Goal: Task Accomplishment & Management: Complete application form

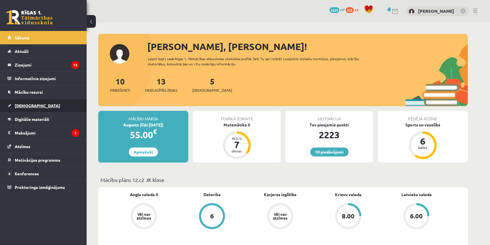
click at [25, 108] on link "[DEMOGRAPHIC_DATA]" at bounding box center [44, 105] width 72 height 13
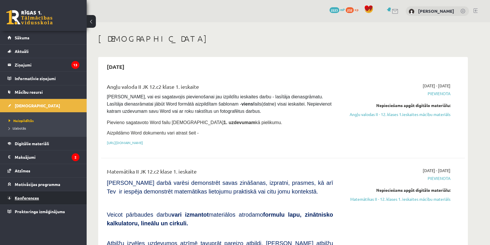
click at [31, 195] on span "Konferences" at bounding box center [27, 197] width 24 height 5
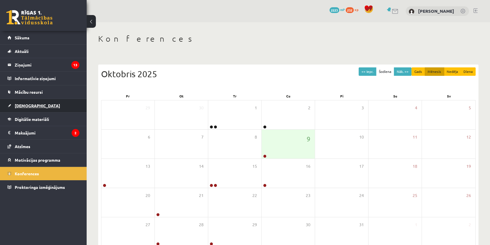
click at [27, 105] on span "[DEMOGRAPHIC_DATA]" at bounding box center [37, 105] width 45 height 5
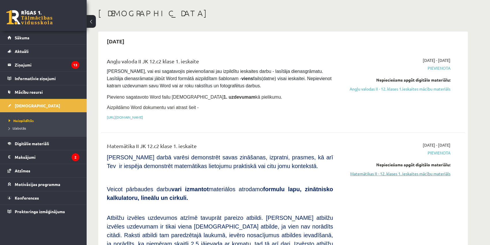
scroll to position [51, 0]
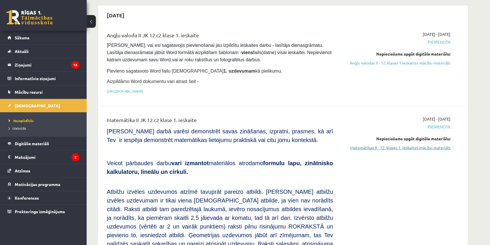
click at [402, 145] on link "Matemātikas II - 12. klases 1. ieskaites mācību materiāls" at bounding box center [396, 147] width 109 height 6
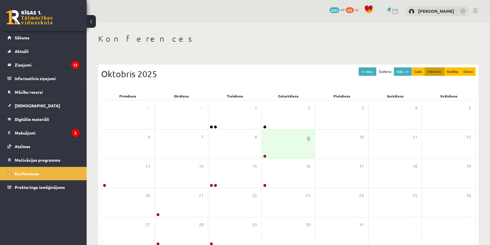
click at [363, 66] on div "<< Iepr. Šodiena Nāk. >> Gads Mēnesis Nedēļa Diena [DATE] Pirmdiena Otrdiena Tr…" at bounding box center [288, 164] width 380 height 200
click at [367, 67] on button "<< Iepr." at bounding box center [368, 71] width 18 height 8
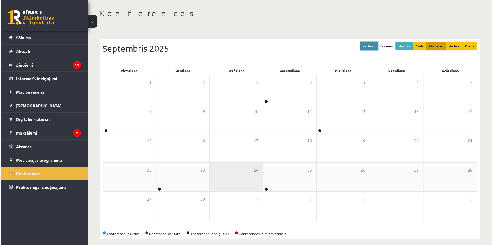
scroll to position [31, 0]
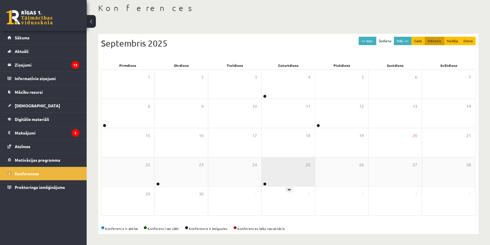
click at [266, 183] on link at bounding box center [264, 183] width 3 height 3
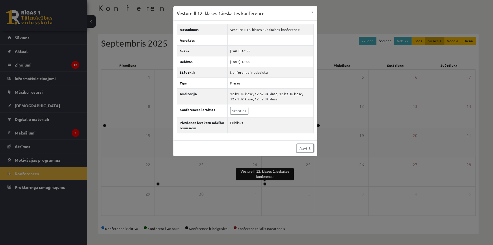
click at [309, 147] on link "Aizvērt" at bounding box center [305, 148] width 17 height 8
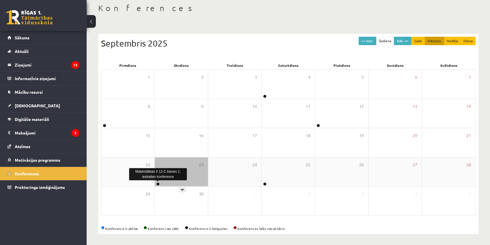
click at [158, 182] on link at bounding box center [157, 183] width 3 height 3
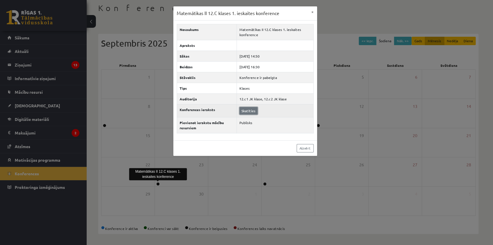
click at [249, 109] on link "Skatīties" at bounding box center [248, 111] width 18 height 8
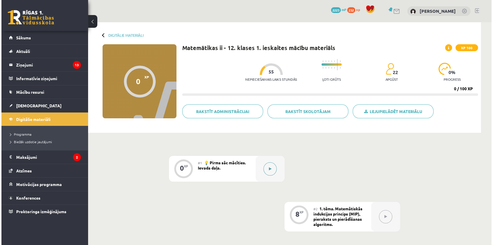
scroll to position [25, 0]
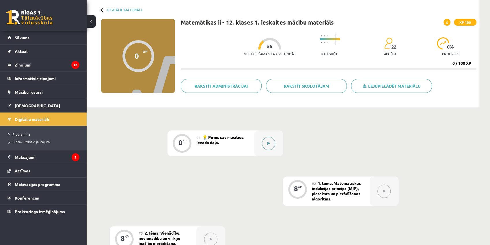
click at [272, 142] on button at bounding box center [268, 143] width 13 height 13
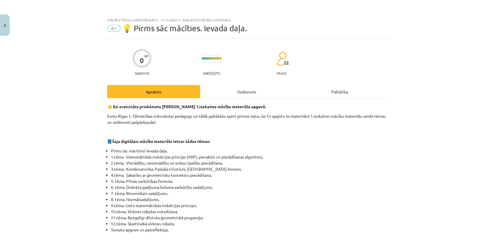
scroll to position [51, 0]
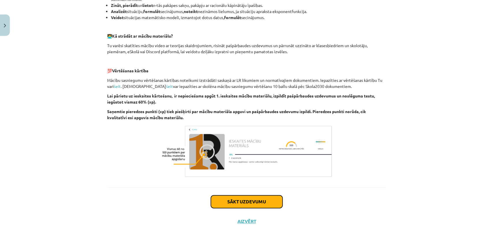
click at [264, 200] on button "Sākt uzdevumu" at bounding box center [247, 201] width 72 height 13
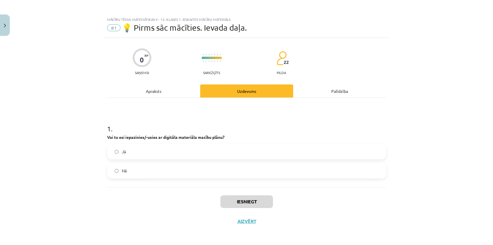
click at [151, 154] on label "Jā" at bounding box center [247, 151] width 278 height 14
click at [259, 201] on button "Iesniegt" at bounding box center [246, 201] width 53 height 13
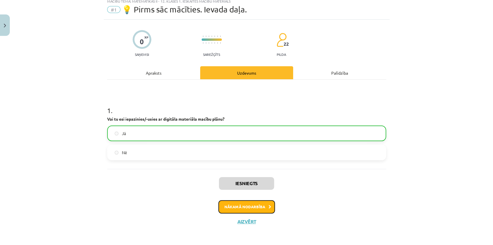
click at [257, 205] on button "Nākamā nodarbība" at bounding box center [246, 206] width 57 height 13
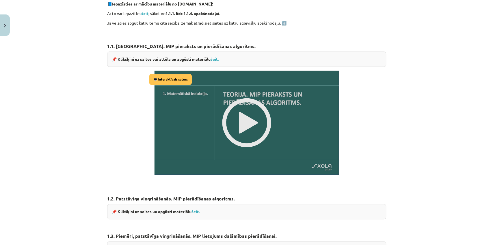
scroll to position [667, 0]
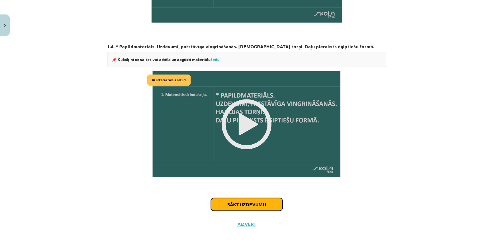
click at [247, 199] on button "Sākt uzdevumu" at bounding box center [247, 204] width 72 height 13
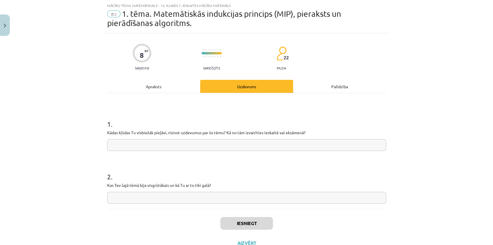
click at [143, 146] on input "text" at bounding box center [246, 145] width 279 height 12
type input "*"
click at [140, 197] on input "text" at bounding box center [246, 198] width 279 height 12
type input "*"
click at [259, 222] on button "Iesniegt" at bounding box center [246, 223] width 53 height 13
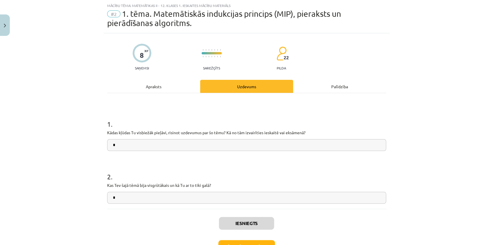
scroll to position [54, 0]
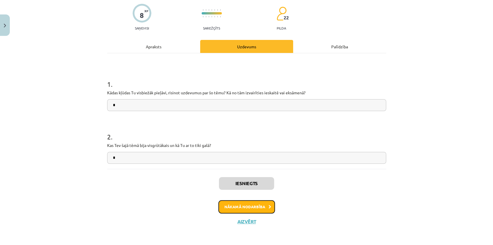
click at [257, 205] on button "Nākamā nodarbība" at bounding box center [246, 206] width 57 height 13
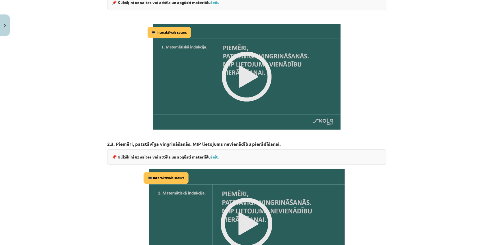
scroll to position [711, 0]
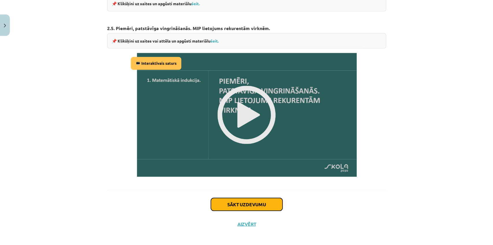
click at [267, 204] on button "Sākt uzdevumu" at bounding box center [247, 204] width 72 height 13
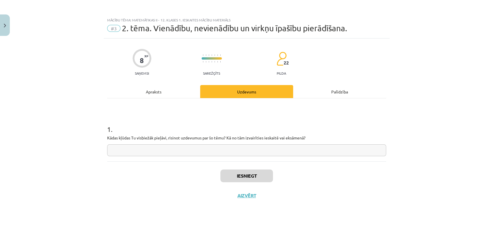
scroll to position [0, 0]
click at [156, 151] on input "text" at bounding box center [246, 150] width 279 height 12
type input "*"
click at [254, 179] on button "Iesniegt" at bounding box center [246, 175] width 53 height 13
click at [260, 197] on button "Nākamā nodarbība" at bounding box center [246, 198] width 57 height 13
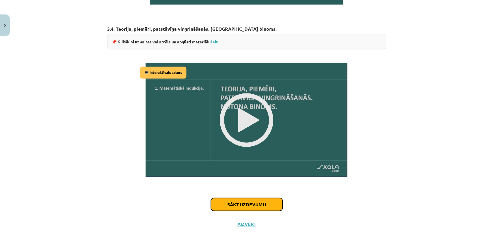
click at [236, 201] on button "Sākt uzdevumu" at bounding box center [247, 204] width 72 height 13
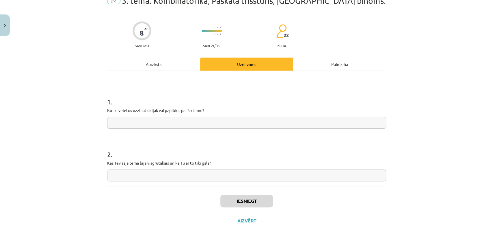
scroll to position [14, 0]
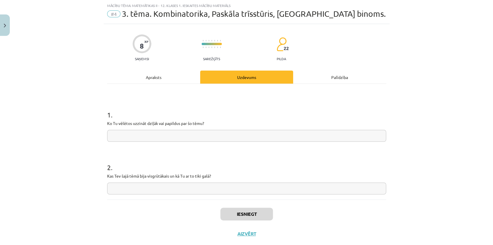
click at [186, 128] on div "1 . Ko Tu vēlētos uzzināt dziļāk vai papildus par šo tēmu?" at bounding box center [246, 121] width 279 height 41
click at [186, 133] on input "text" at bounding box center [246, 136] width 279 height 12
type input "*"
click at [164, 187] on input "text" at bounding box center [246, 188] width 279 height 12
type input "*"
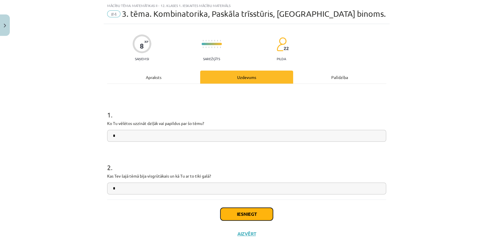
click at [241, 210] on button "Iesniegt" at bounding box center [246, 213] width 53 height 13
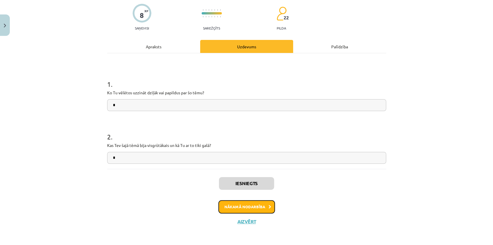
click at [254, 207] on button "Nākamā nodarbība" at bounding box center [246, 206] width 57 height 13
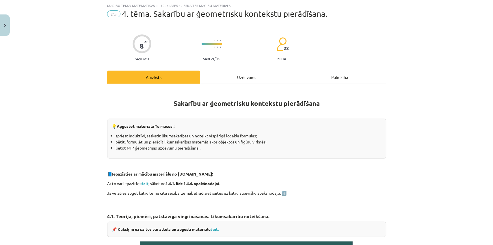
scroll to position [447, 0]
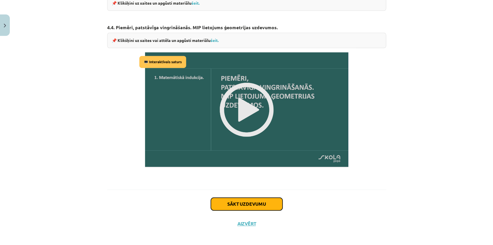
click at [244, 197] on button "Sākt uzdevumu" at bounding box center [247, 203] width 72 height 13
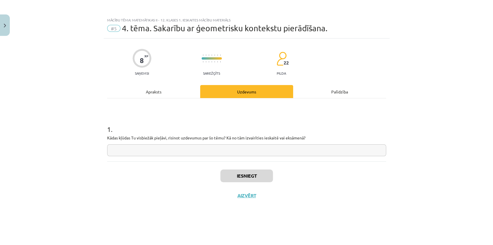
scroll to position [0, 0]
click at [229, 153] on input "text" at bounding box center [246, 150] width 279 height 12
type input "*"
click at [250, 177] on button "Iesniegt" at bounding box center [246, 175] width 53 height 13
click at [251, 194] on button "Nākamā nodarbība" at bounding box center [246, 198] width 57 height 13
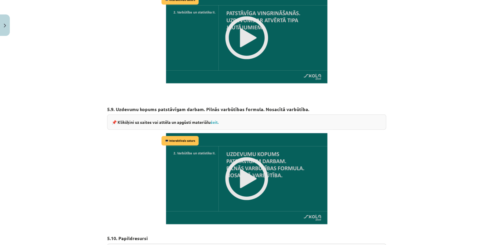
scroll to position [805, 0]
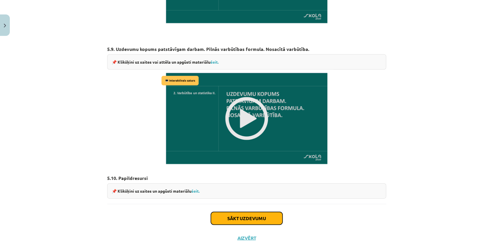
click at [252, 212] on button "Sākt uzdevumu" at bounding box center [247, 218] width 72 height 13
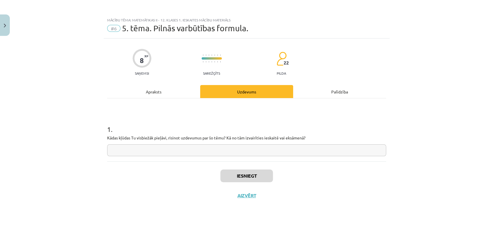
scroll to position [0, 0]
click at [212, 149] on input "text" at bounding box center [246, 150] width 279 height 12
type input "*"
click at [250, 173] on button "Iesniegt" at bounding box center [246, 175] width 53 height 13
click at [251, 200] on button "Nākamā nodarbība" at bounding box center [246, 198] width 57 height 13
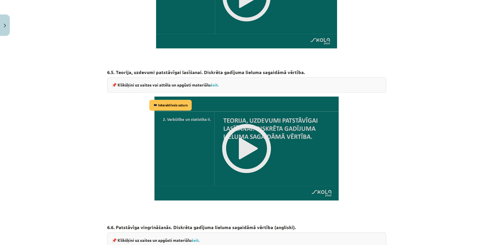
scroll to position [985, 0]
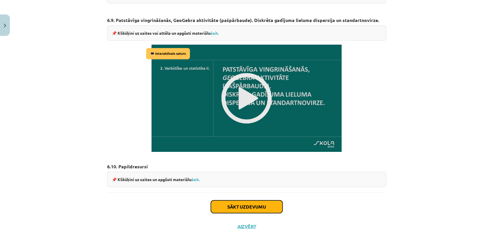
click at [263, 200] on button "Sākt uzdevumu" at bounding box center [247, 206] width 72 height 13
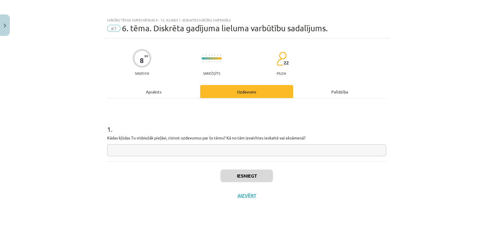
scroll to position [0, 0]
click at [185, 151] on input "text" at bounding box center [246, 150] width 279 height 12
type input "*"
click at [257, 175] on button "Iesniegt" at bounding box center [246, 175] width 53 height 13
click at [261, 200] on button "Nākamā nodarbība" at bounding box center [246, 198] width 57 height 13
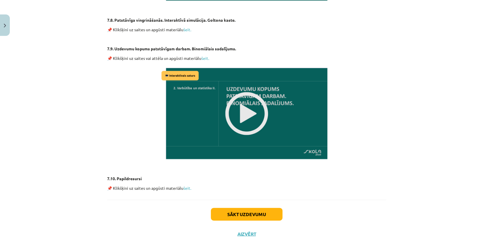
scroll to position [730, 0]
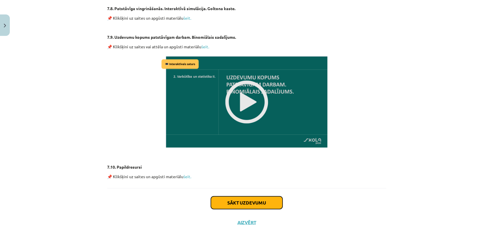
click at [225, 198] on button "Sākt uzdevumu" at bounding box center [247, 202] width 72 height 13
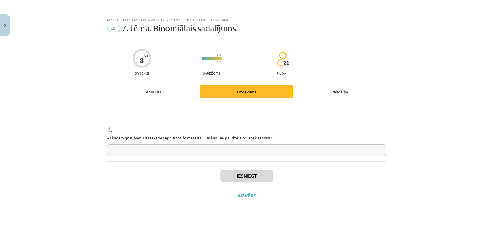
click at [201, 149] on input "text" at bounding box center [246, 150] width 279 height 12
type input "*"
click at [251, 177] on button "Iesniegt" at bounding box center [246, 175] width 53 height 13
click at [257, 200] on button "Nākamā nodarbība" at bounding box center [246, 198] width 57 height 13
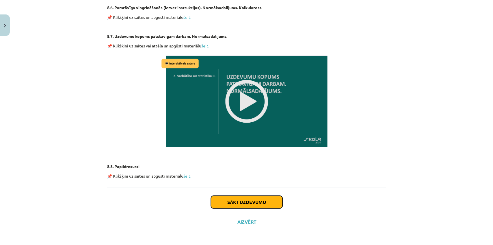
click at [248, 199] on button "Sākt uzdevumu" at bounding box center [247, 201] width 72 height 13
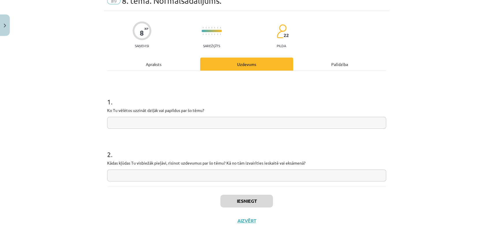
scroll to position [14, 0]
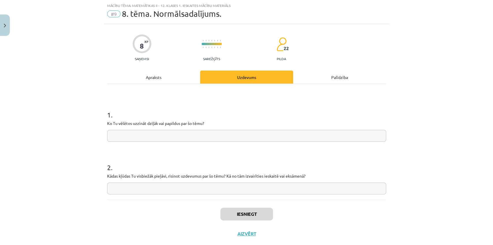
click at [206, 134] on input "text" at bounding box center [246, 136] width 279 height 12
type input "*"
click at [194, 185] on input "text" at bounding box center [246, 188] width 279 height 12
type input "*"
click at [244, 213] on button "Iesniegt" at bounding box center [246, 213] width 53 height 13
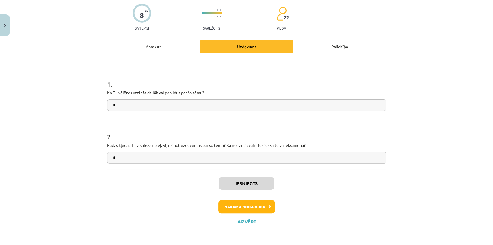
scroll to position [0, 0]
click at [257, 199] on div "Iesniegts Nākamā nodarbība Aizvērt" at bounding box center [246, 198] width 279 height 59
click at [257, 203] on button "Nākamā nodarbība" at bounding box center [246, 206] width 57 height 13
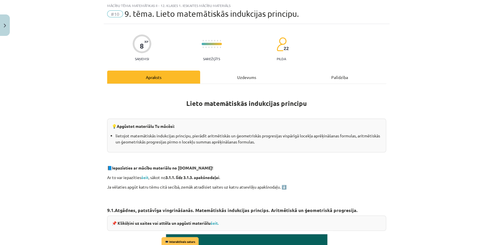
scroll to position [461, 0]
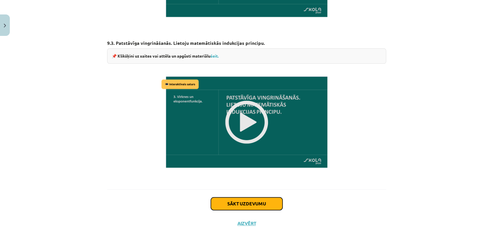
click at [254, 203] on button "Sākt uzdevumu" at bounding box center [247, 203] width 72 height 13
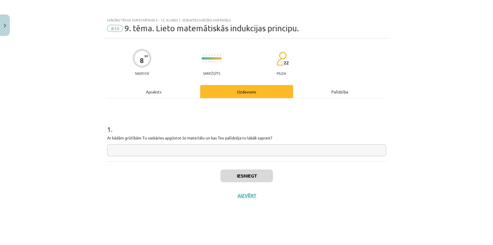
scroll to position [0, 0]
click at [240, 150] on input "text" at bounding box center [246, 150] width 279 height 12
type input "*"
click at [248, 180] on button "Iesniegt" at bounding box center [246, 175] width 53 height 13
click at [249, 197] on button "Nākamā nodarbība" at bounding box center [246, 198] width 57 height 13
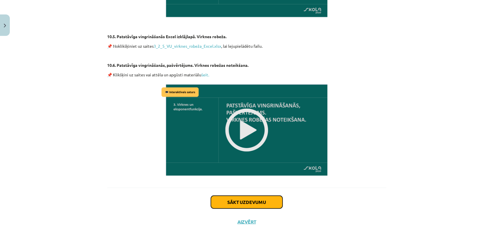
click at [231, 201] on button "Sākt uzdevumu" at bounding box center [247, 201] width 72 height 13
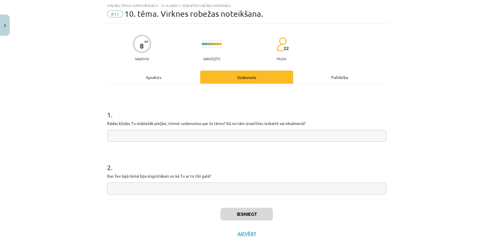
click at [188, 130] on input "text" at bounding box center [246, 136] width 279 height 12
type input "*"
drag, startPoint x: 187, startPoint y: 188, endPoint x: 215, endPoint y: 206, distance: 32.8
click at [187, 188] on input "text" at bounding box center [246, 188] width 279 height 12
type input "*"
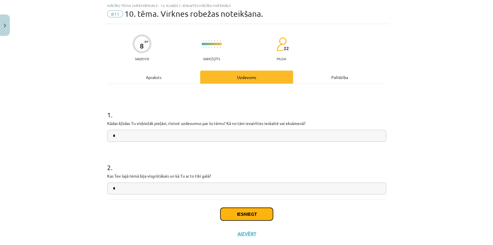
click at [249, 214] on button "Iesniegt" at bounding box center [246, 213] width 53 height 13
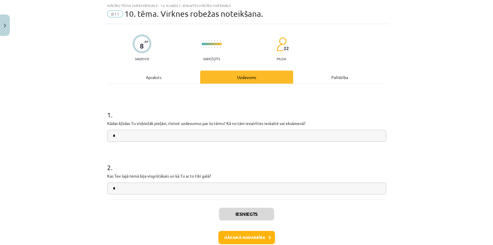
click at [260, 229] on div "Iesniegts Nākamā nodarbība Aizvērt" at bounding box center [246, 228] width 279 height 59
click at [261, 236] on button "Nākamā nodarbība" at bounding box center [246, 237] width 57 height 13
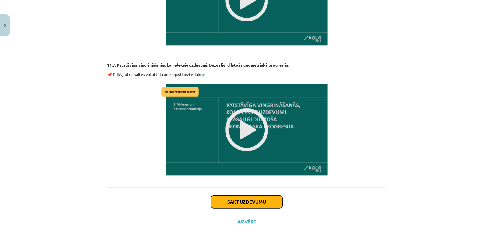
click at [235, 204] on button "Sākt uzdevumu" at bounding box center [247, 201] width 72 height 13
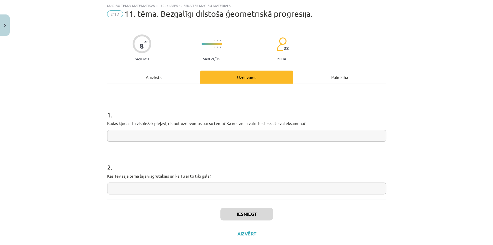
click at [201, 132] on input "text" at bounding box center [246, 136] width 279 height 12
type input "*"
drag, startPoint x: 194, startPoint y: 188, endPoint x: 199, endPoint y: 194, distance: 7.9
click at [195, 190] on input "text" at bounding box center [246, 188] width 279 height 12
type input "*"
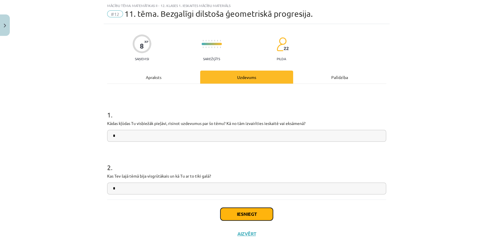
click at [256, 216] on button "Iesniegt" at bounding box center [246, 213] width 53 height 13
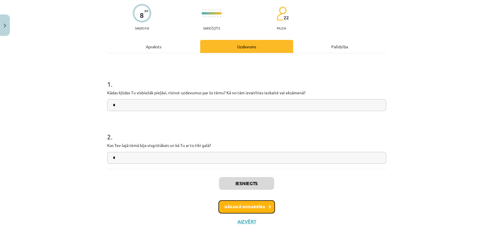
click at [253, 201] on button "Nākamā nodarbība" at bounding box center [246, 206] width 57 height 13
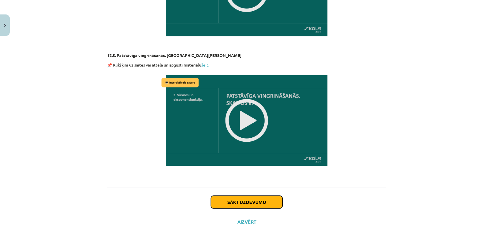
click at [261, 202] on button "Sākt uzdevumu" at bounding box center [247, 201] width 72 height 13
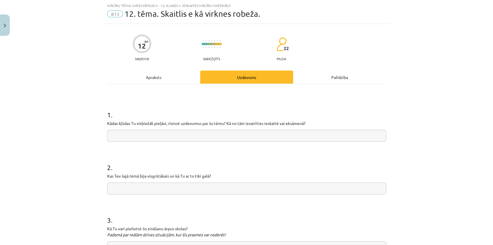
click at [238, 136] on input "text" at bounding box center [246, 136] width 279 height 12
type input "*"
click at [222, 187] on input "text" at bounding box center [246, 188] width 279 height 12
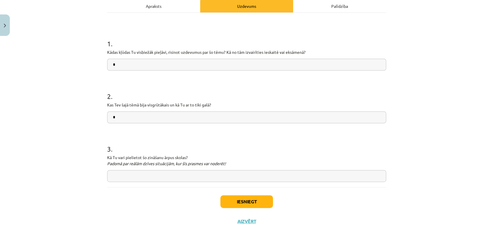
type input "*"
click at [207, 180] on input "text" at bounding box center [246, 176] width 279 height 12
type input "*"
click at [245, 202] on button "Iesniegt" at bounding box center [246, 201] width 53 height 13
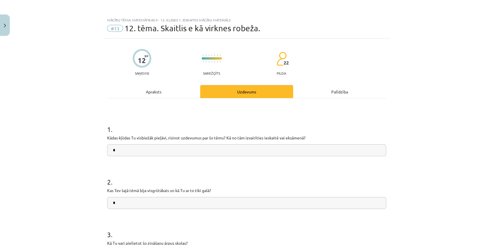
scroll to position [104, 0]
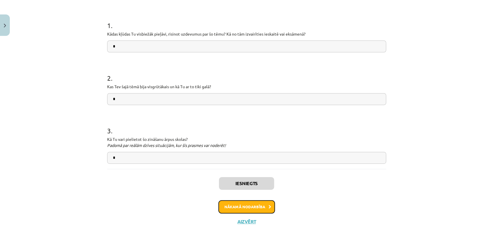
click at [236, 207] on button "Nākamā nodarbība" at bounding box center [246, 206] width 57 height 13
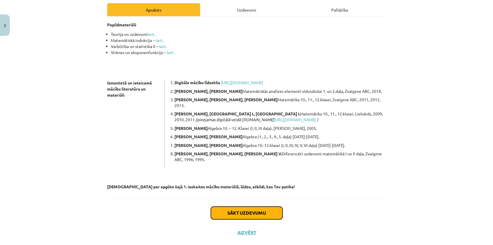
click at [247, 206] on button "Sākt uzdevumu" at bounding box center [247, 212] width 72 height 13
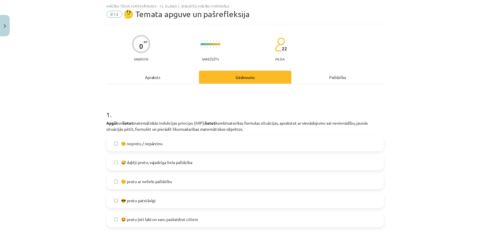
scroll to position [341, 0]
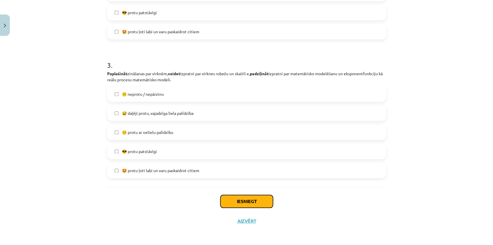
click at [248, 201] on button "Iesniegt" at bounding box center [246, 201] width 53 height 13
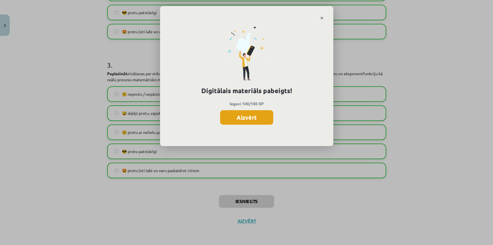
click at [248, 117] on button "Aizvērt" at bounding box center [246, 117] width 53 height 14
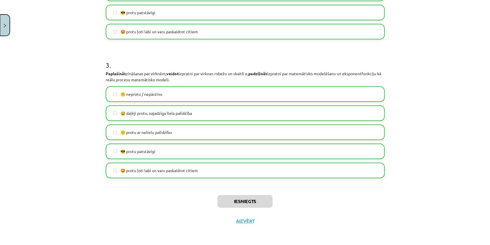
click at [8, 20] on button "Close" at bounding box center [5, 24] width 10 height 21
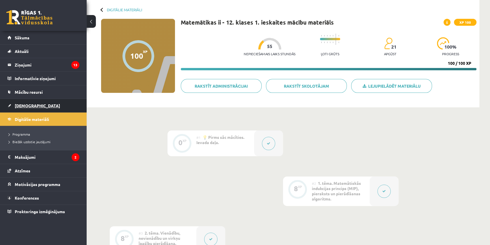
click at [25, 106] on span "[DEMOGRAPHIC_DATA]" at bounding box center [37, 105] width 45 height 5
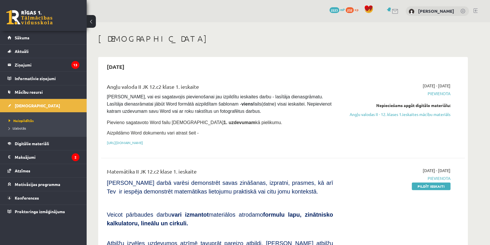
scroll to position [77, 0]
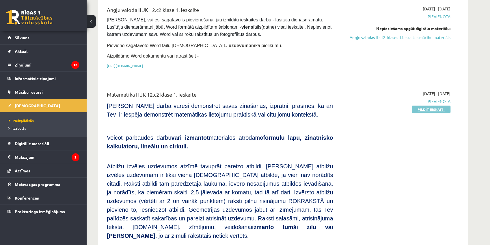
click at [421, 108] on link "Pildīt ieskaiti" at bounding box center [431, 109] width 39 height 8
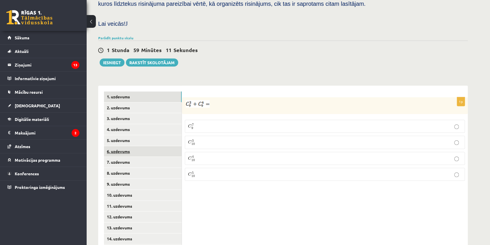
scroll to position [246, 0]
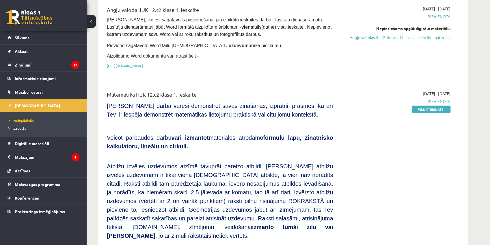
scroll to position [103, 0]
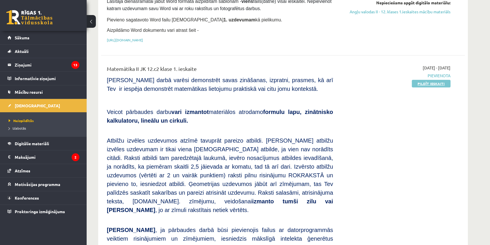
click at [442, 80] on link "Pildīt ieskaiti" at bounding box center [431, 84] width 39 height 8
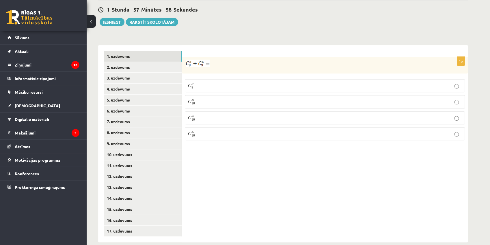
scroll to position [220, 0]
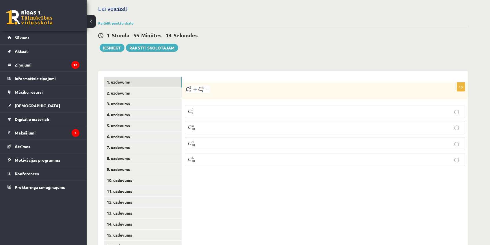
click at [210, 108] on p "C 7 9 C 9 7" at bounding box center [325, 111] width 274 height 7
click at [219, 140] on p "C 4 10 C 10 4" at bounding box center [325, 143] width 274 height 7
click at [128, 88] on link "2. uzdevums" at bounding box center [143, 93] width 78 height 11
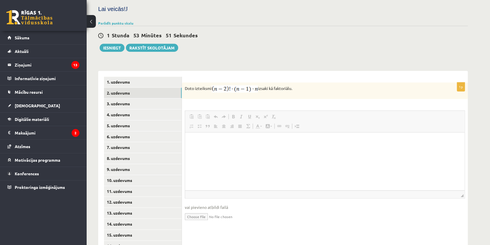
scroll to position [0, 0]
click at [204, 136] on html at bounding box center [325, 141] width 280 height 18
click at [134, 98] on link "3. uzdevums" at bounding box center [143, 103] width 78 height 11
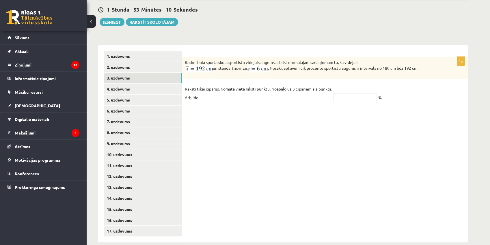
scroll to position [220, 0]
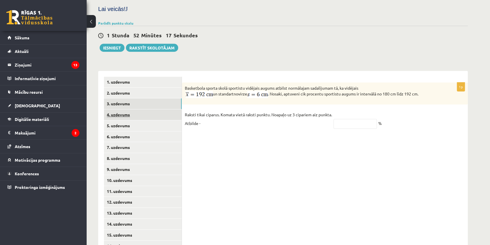
click at [142, 109] on link "4. uzdevums" at bounding box center [143, 114] width 78 height 11
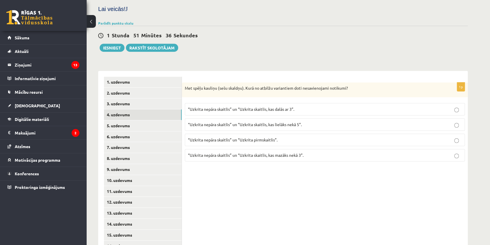
click at [237, 137] on span "“Uzkrita nepāra skaitlis” un “Uzkrita pirmskaitlis”." at bounding box center [233, 139] width 90 height 5
click at [249, 121] on p "“Uzkrita nepāra skaitlis” un “Uzkrita skaitlis, kas lielāks nekā 5”." at bounding box center [325, 124] width 274 height 6
click at [148, 120] on link "5. uzdevums" at bounding box center [143, 125] width 78 height 11
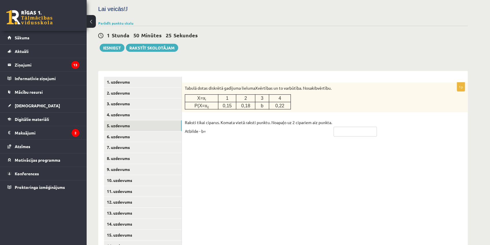
click at [363, 127] on input "text" at bounding box center [355, 132] width 43 height 10
type input "****"
click at [133, 131] on link "6. uzdevums" at bounding box center [143, 136] width 78 height 11
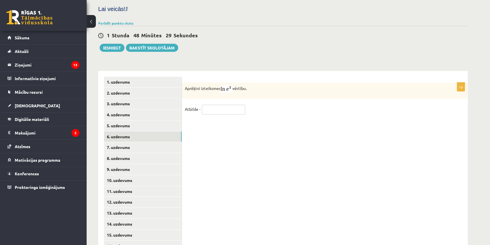
click at [210, 105] on input "text" at bounding box center [223, 110] width 43 height 10
type input "*"
click at [125, 142] on link "7. uzdevums" at bounding box center [143, 147] width 78 height 11
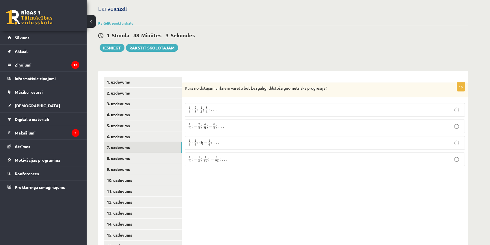
click at [216, 142] on span "." at bounding box center [216, 143] width 1 height 2
click at [144, 153] on link "8. uzdevums" at bounding box center [143, 158] width 78 height 11
click at [129, 142] on link "7. uzdevums" at bounding box center [143, 147] width 78 height 11
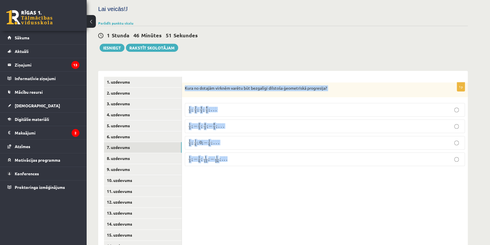
drag, startPoint x: 184, startPoint y: 79, endPoint x: 232, endPoint y: 152, distance: 86.6
click at [231, 152] on div "1p Kura no dotajām virknēm varētu būt bezgalīgi dilstoša ģeometriskā progresija…" at bounding box center [325, 126] width 286 height 88
copy div "Kura no dotajām virknēm varētu būt bezgalīgi dilstoša ģeometriskā progresija? 1…"
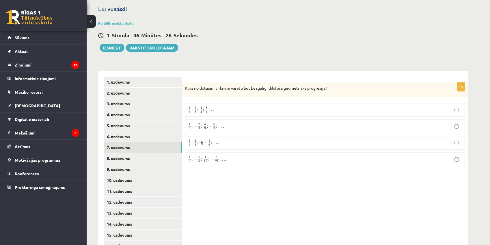
click at [221, 190] on div "1p Kura no dotajām virknēm varētu būt bezgalīgi dilstoša ģeometriskā progresija…" at bounding box center [325, 169] width 286 height 197
click at [223, 152] on label "1 3 ; − 1 6 ; 1 12 ; − 1 24 ; . . . 1 3 ; − 1 6 ; 1 12 ; − 1 24 ; . . ." at bounding box center [325, 159] width 280 height 14
click at [135, 153] on link "8. uzdevums" at bounding box center [143, 158] width 78 height 11
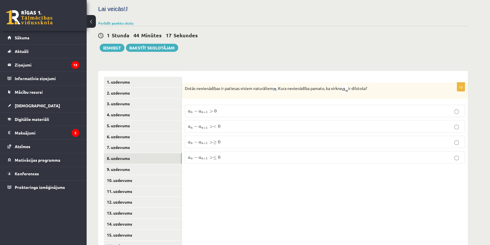
click at [228, 108] on p "a n − a n + 1 > 0 a n − a n + 1 > 0" at bounding box center [325, 111] width 274 height 6
click at [133, 164] on link "9. uzdevums" at bounding box center [143, 169] width 78 height 11
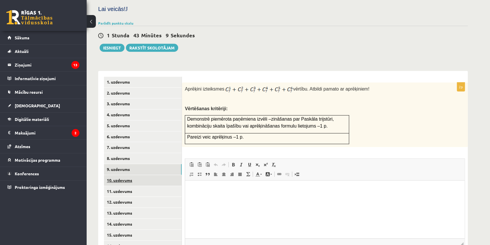
scroll to position [246, 0]
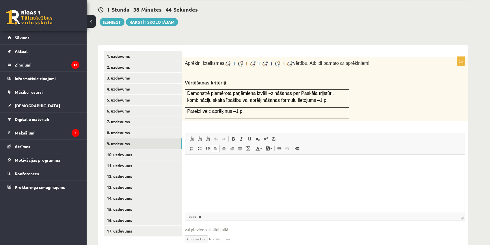
click at [197, 159] on html at bounding box center [325, 164] width 280 height 18
click at [137, 149] on link "10. uzdevums" at bounding box center [143, 154] width 78 height 11
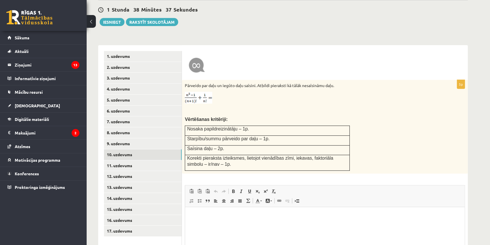
scroll to position [0, 0]
click at [138, 160] on link "11. uzdevums" at bounding box center [143, 165] width 78 height 11
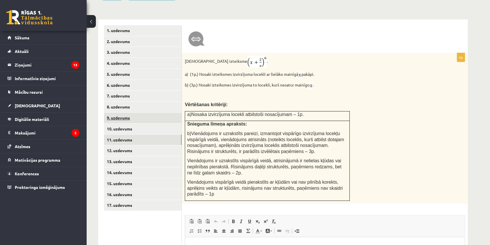
click at [145, 112] on link "9. uzdevums" at bounding box center [143, 117] width 78 height 11
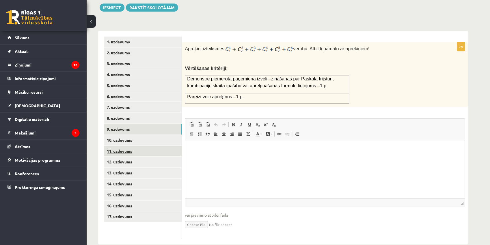
click at [140, 146] on link "11. uzdevums" at bounding box center [143, 151] width 78 height 11
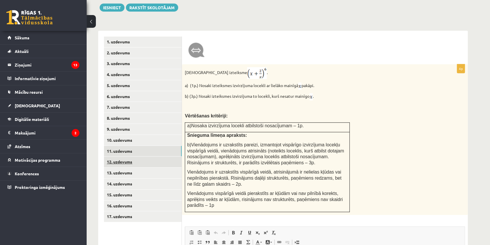
click at [141, 156] on link "12. uzdevums" at bounding box center [143, 161] width 78 height 11
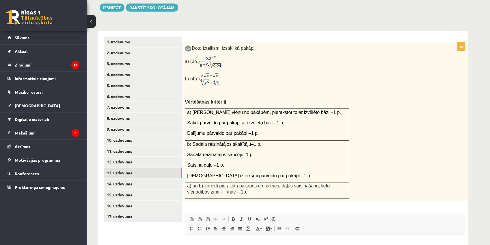
click at [152, 167] on link "13. uzdevums" at bounding box center [143, 172] width 78 height 11
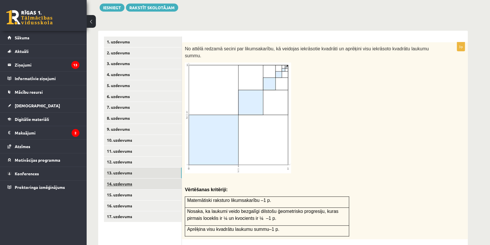
click at [147, 178] on link "14. uzdevums" at bounding box center [143, 183] width 78 height 11
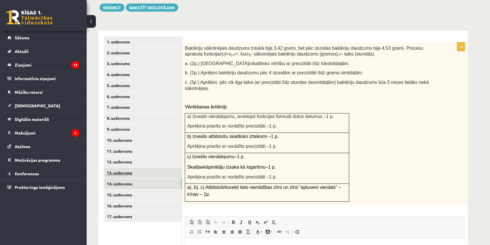
click at [149, 167] on link "13. uzdevums" at bounding box center [143, 172] width 78 height 11
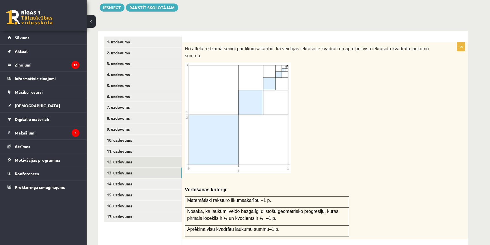
click at [149, 156] on link "12. uzdevums" at bounding box center [143, 161] width 78 height 11
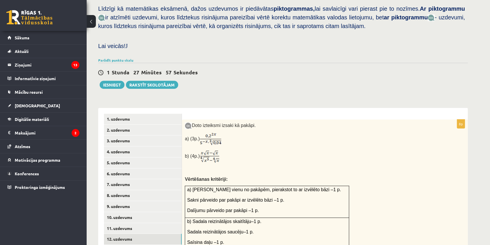
scroll to position [260, 0]
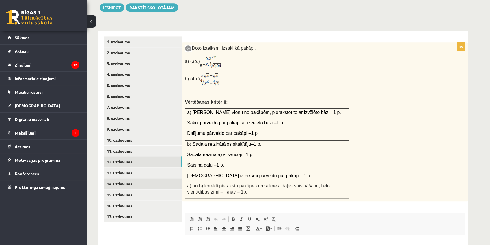
click at [137, 178] on link "14. uzdevums" at bounding box center [143, 183] width 78 height 11
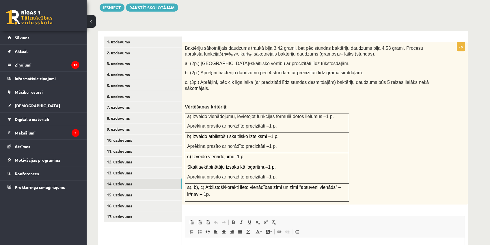
scroll to position [0, 0]
click at [129, 156] on link "12. uzdevums" at bounding box center [143, 161] width 78 height 11
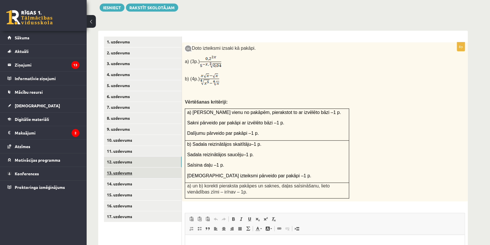
click at [128, 167] on link "13. uzdevums" at bounding box center [143, 172] width 78 height 11
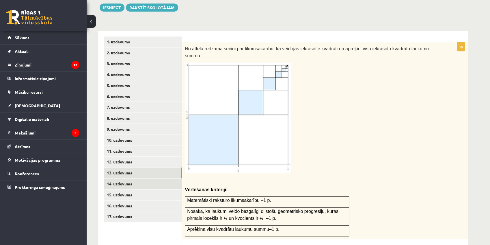
click at [145, 178] on link "14. uzdevums" at bounding box center [143, 183] width 78 height 11
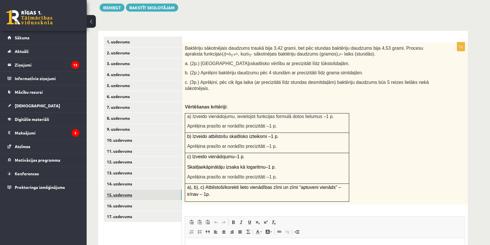
click at [140, 189] on link "15. uzdevums" at bounding box center [143, 194] width 78 height 11
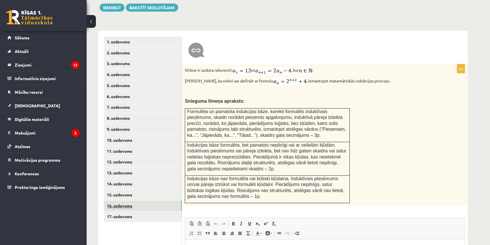
click at [134, 200] on link "16. uzdevums" at bounding box center [143, 205] width 78 height 11
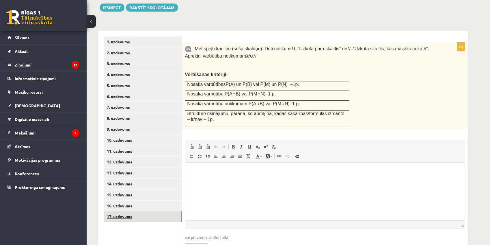
click at [133, 211] on link "17. uzdevums" at bounding box center [143, 216] width 78 height 11
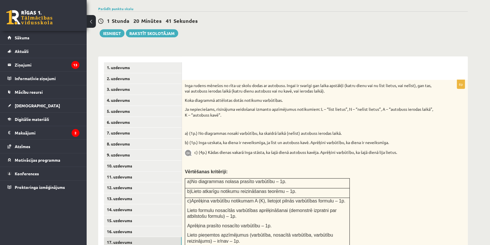
scroll to position [260, 0]
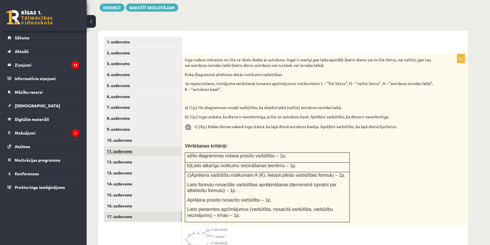
click at [135, 146] on link "11. uzdevums" at bounding box center [143, 151] width 78 height 11
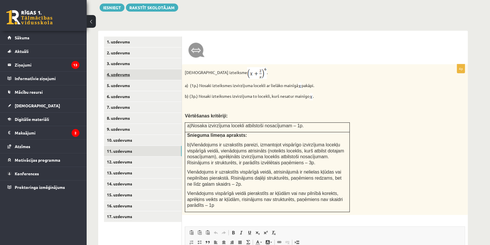
scroll to position [0, 0]
click at [121, 80] on link "5. uzdevums" at bounding box center [143, 85] width 78 height 11
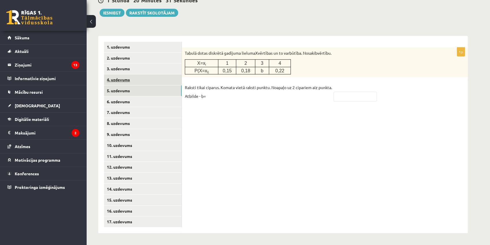
scroll to position [246, 0]
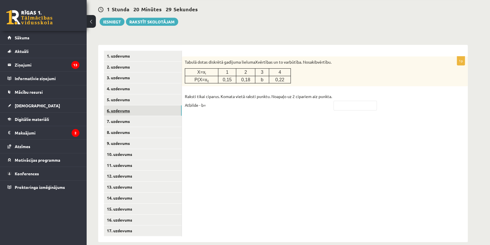
click at [127, 105] on link "6. uzdevums" at bounding box center [143, 110] width 78 height 11
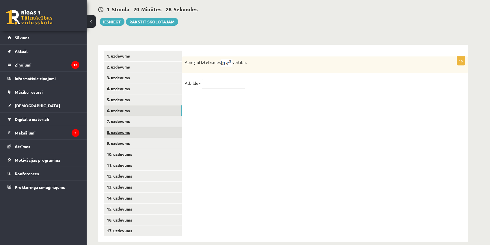
click at [130, 118] on ul "1. uzdevums 2. uzdevums 3. uzdevums 4. uzdevums 5. uzdevums 6. uzdevums 7. uzde…" at bounding box center [143, 144] width 78 height 186
click at [131, 116] on link "7. uzdevums" at bounding box center [143, 121] width 78 height 11
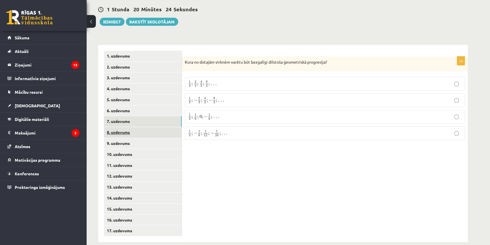
click at [130, 127] on link "8. uzdevums" at bounding box center [143, 132] width 78 height 11
click at [237, 82] on p "a n − a n + 1 > 0 a n − a n + 1 > 0" at bounding box center [325, 85] width 274 height 6
click at [202, 178] on div "1p Dotās nevienādības ir patiesas visiem naturāliem . Kura nevienādība pamato, …" at bounding box center [325, 143] width 286 height 197
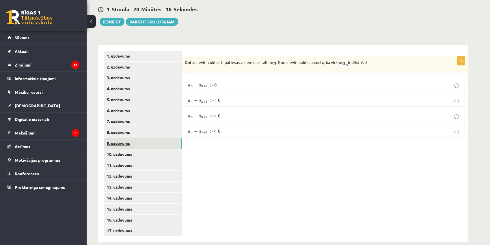
click at [146, 138] on link "9. uzdevums" at bounding box center [143, 143] width 78 height 11
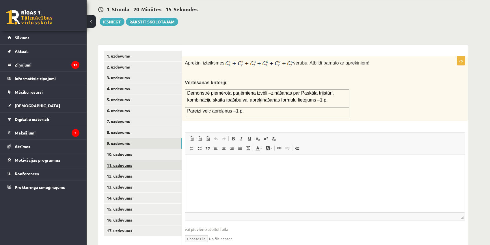
scroll to position [0, 0]
click at [205, 160] on p "Editor, wiswyg-editor-user-answer-47433775576920" at bounding box center [325, 163] width 268 height 6
click at [132, 127] on link "8. uzdevums" at bounding box center [143, 132] width 78 height 11
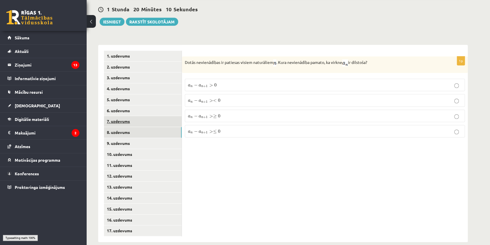
click at [135, 116] on link "7. uzdevums" at bounding box center [143, 121] width 78 height 11
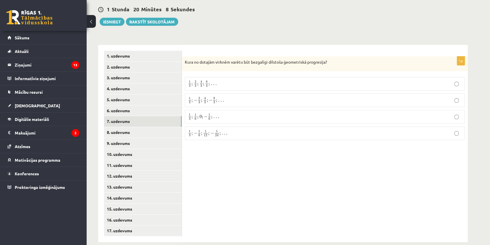
click at [229, 129] on p "1 3 ; − 1 6 ; 1 12 ; − 1 24 ; . . . 1 3 ; − 1 6 ; 1 12 ; − 1 24 ; . . ." at bounding box center [325, 132] width 274 height 7
click at [128, 105] on link "6. uzdevums" at bounding box center [143, 110] width 78 height 11
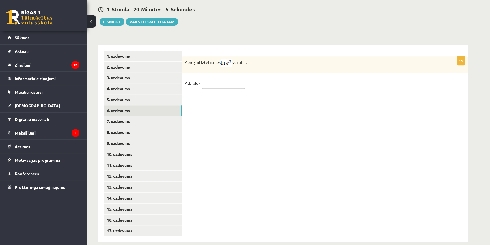
click at [222, 79] on input "text" at bounding box center [223, 84] width 43 height 10
type input "*"
click at [146, 94] on link "5. uzdevums" at bounding box center [143, 99] width 78 height 11
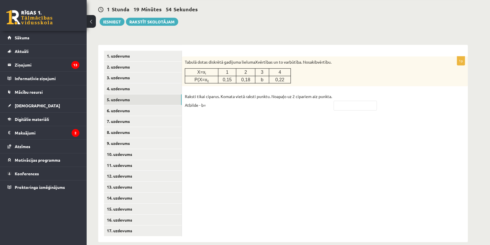
click at [284, 112] on div "1p Tabulā dotas diskrētā gadījuma lieluma X vērtības un to varbūtība. Nosaki b …" at bounding box center [325, 143] width 286 height 197
click at [258, 118] on div "1p Tabulā dotas diskrētā gadījuma lieluma X vērtības un to varbūtība. Nosaki b …" at bounding box center [325, 143] width 286 height 197
click at [257, 119] on div "1p Tabulā dotas diskrētā gadījuma lieluma X vērtības un to varbūtība. Nosaki b …" at bounding box center [325, 143] width 286 height 197
click at [137, 83] on link "4. uzdevums" at bounding box center [143, 88] width 78 height 11
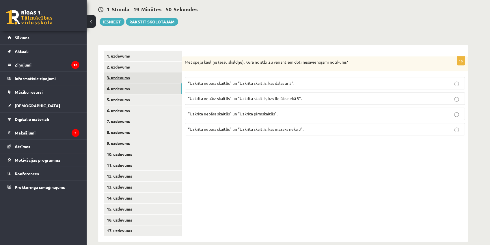
click at [135, 72] on link "3. uzdevums" at bounding box center [143, 77] width 78 height 11
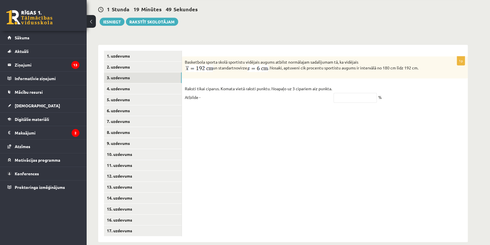
click at [226, 122] on div "1p Basketbola sporta skolā sportistu vidējais augums atbilst normālajam sadalīj…" at bounding box center [325, 143] width 286 height 197
click at [280, 121] on div "1p Basketbola sporta skolā sportistu vidējais augums atbilst normālajam sadalīj…" at bounding box center [325, 143] width 286 height 197
click at [350, 93] on input "text" at bounding box center [355, 98] width 43 height 10
click at [129, 62] on link "2. uzdevums" at bounding box center [143, 67] width 78 height 11
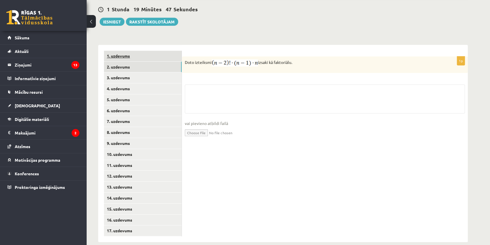
click at [135, 51] on link "1. uzdevums" at bounding box center [143, 56] width 78 height 11
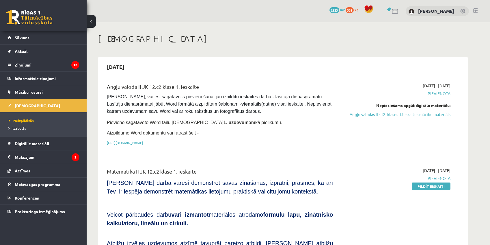
scroll to position [103, 0]
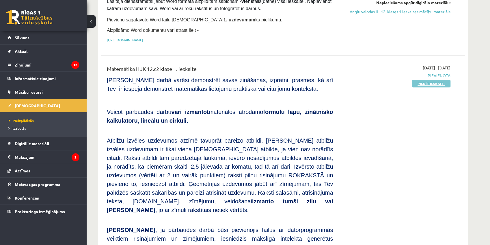
click at [428, 83] on link "Pildīt ieskaiti" at bounding box center [431, 84] width 39 height 8
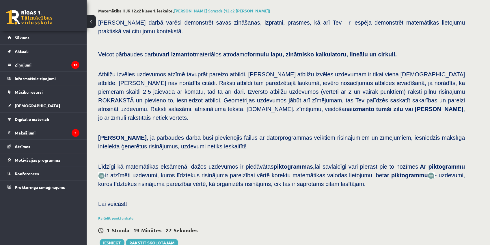
scroll to position [246, 0]
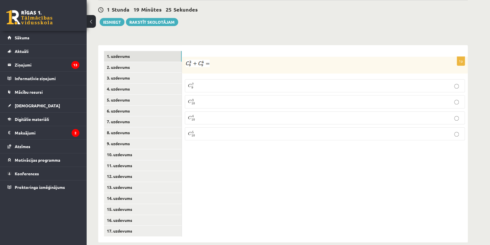
click at [224, 114] on p "C 4 10 C 10 4" at bounding box center [325, 117] width 274 height 7
click at [148, 62] on link "2. uzdevums" at bounding box center [143, 67] width 78 height 11
click at [152, 51] on link "1. uzdevums" at bounding box center [143, 56] width 78 height 11
click at [153, 62] on link "2. uzdevums" at bounding box center [143, 67] width 78 height 11
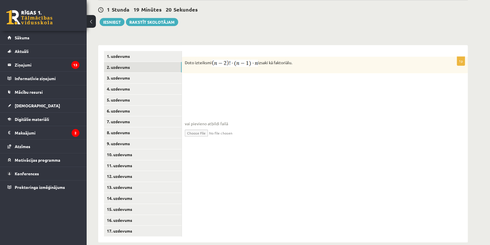
click at [224, 85] on fieldset "vai pievieno atbildi failā Iesniegtā atbilde" at bounding box center [325, 115] width 280 height 60
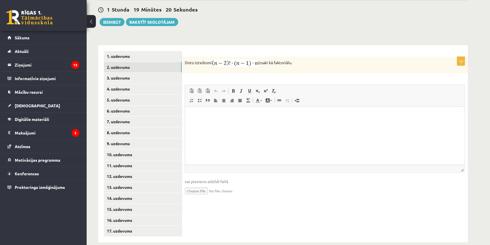
scroll to position [0, 0]
drag, startPoint x: 222, startPoint y: 133, endPoint x: 220, endPoint y: 128, distance: 5.2
click at [222, 124] on html at bounding box center [325, 115] width 280 height 18
click at [115, 73] on link "3. uzdevums" at bounding box center [143, 78] width 78 height 11
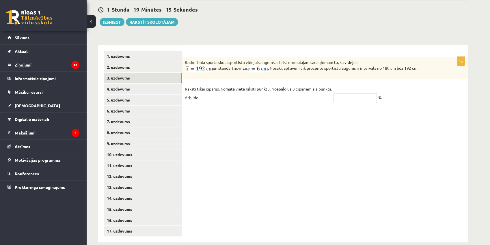
click at [342, 93] on input "text" at bounding box center [355, 98] width 43 height 10
click at [133, 83] on link "4. uzdevums" at bounding box center [143, 88] width 78 height 11
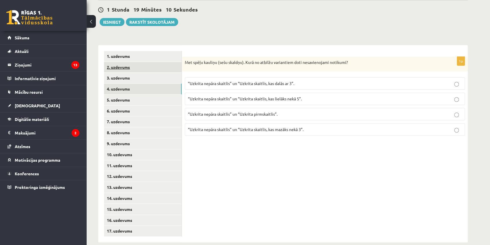
click at [131, 62] on link "2. uzdevums" at bounding box center [143, 67] width 78 height 11
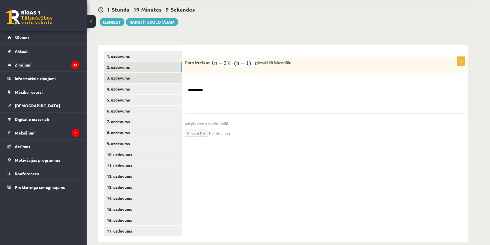
click at [131, 73] on link "3. uzdevums" at bounding box center [143, 78] width 78 height 11
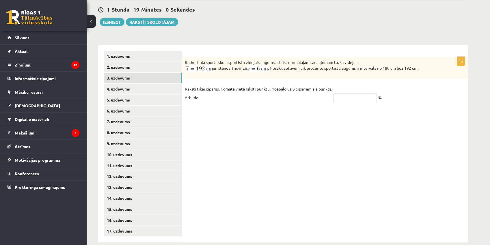
click at [354, 93] on input "text" at bounding box center [355, 98] width 43 height 10
click at [128, 83] on link "4. uzdevums" at bounding box center [143, 88] width 78 height 11
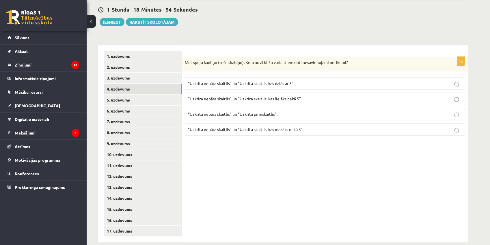
click at [263, 111] on span "“Uzkrita nepāra skaitlis” un “Uzkrita pirmskaitlis”." at bounding box center [233, 113] width 90 height 5
click at [250, 127] on span "“Uzkrita nepāra skaitlis” un “Uzkrita skaitlis, kas mazāks nekā 3”." at bounding box center [246, 129] width 116 height 5
click at [255, 96] on span "“Uzkrita nepāra skaitlis” un “Uzkrita skaitlis, kas lielāks nekā 5”." at bounding box center [245, 98] width 114 height 5
click at [248, 77] on label "“Uzkrita nepāra skaitlis” un “Uzkrita skaitlis, kas dalās ar 3”." at bounding box center [325, 83] width 280 height 12
click at [144, 94] on link "5. uzdevums" at bounding box center [143, 99] width 78 height 11
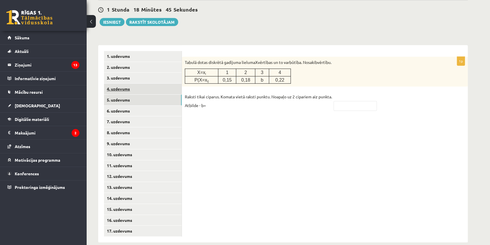
click at [149, 83] on link "4. uzdevums" at bounding box center [143, 88] width 78 height 11
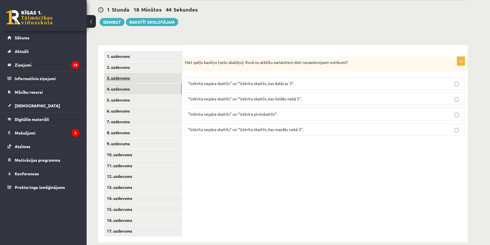
click at [147, 73] on link "3. uzdevums" at bounding box center [143, 78] width 78 height 11
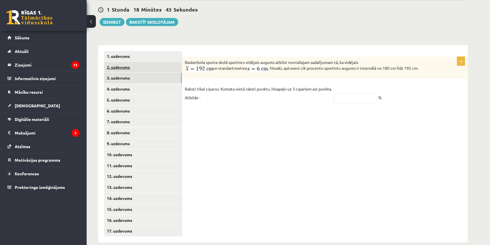
click at [149, 62] on link "2. uzdevums" at bounding box center [143, 67] width 78 height 11
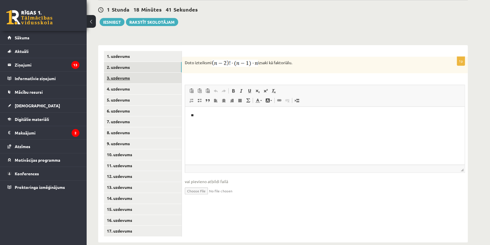
click at [147, 73] on link "3. uzdevums" at bounding box center [143, 78] width 78 height 11
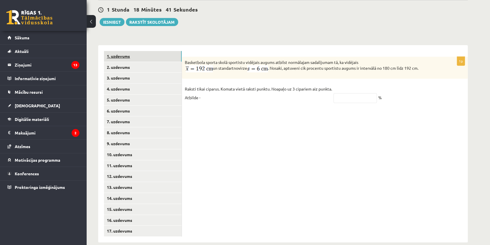
click at [144, 51] on link "1. uzdevums" at bounding box center [143, 56] width 78 height 11
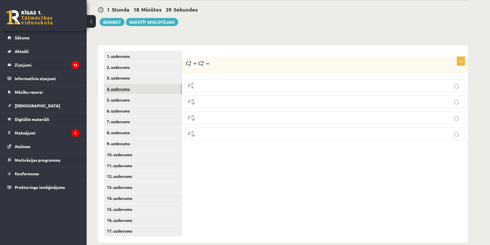
click at [145, 83] on link "4. uzdevums" at bounding box center [143, 88] width 78 height 11
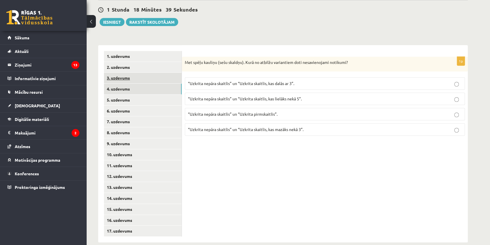
click at [144, 73] on link "3. uzdevums" at bounding box center [143, 78] width 78 height 11
click at [143, 94] on link "5. uzdevums" at bounding box center [143, 99] width 78 height 11
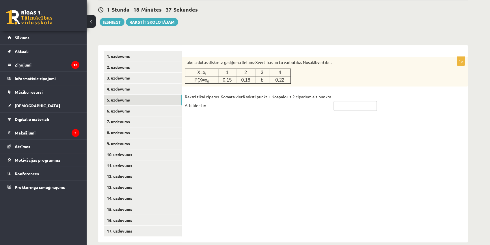
click at [346, 101] on input "text" at bounding box center [355, 106] width 43 height 10
type input "****"
click at [136, 105] on link "6. uzdevums" at bounding box center [143, 110] width 78 height 11
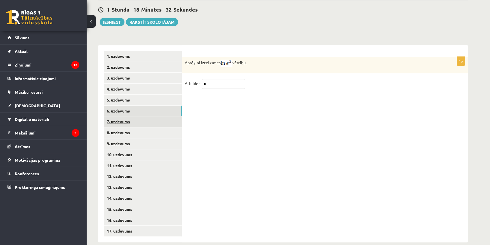
click at [136, 116] on link "7. uzdevums" at bounding box center [143, 121] width 78 height 11
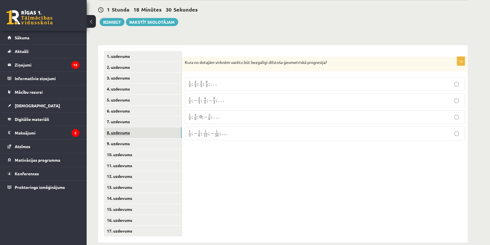
click at [138, 127] on link "8. uzdevums" at bounding box center [143, 132] width 78 height 11
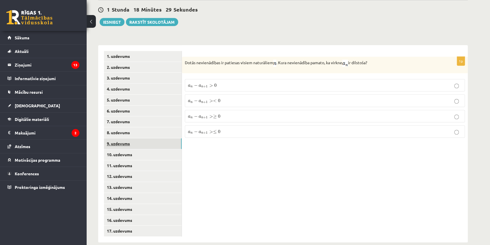
click at [140, 138] on link "9. uzdevums" at bounding box center [143, 143] width 78 height 11
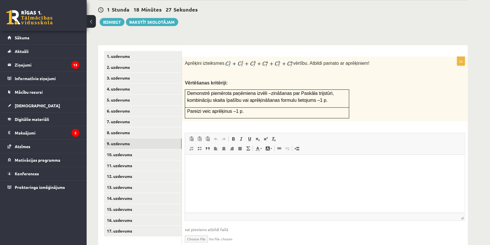
click at [199, 165] on p "Editor, wiswyg-editor-user-answer-47433779848060" at bounding box center [325, 163] width 268 height 6
click at [142, 149] on link "10. uzdevums" at bounding box center [143, 154] width 78 height 11
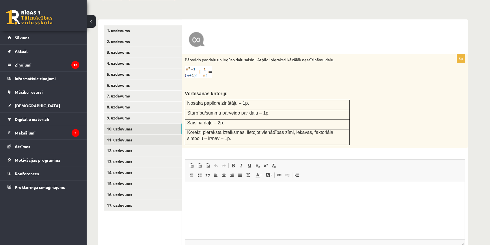
click at [133, 134] on link "11. uzdevums" at bounding box center [143, 139] width 78 height 11
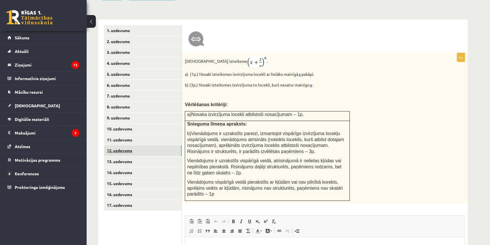
click at [131, 145] on link "12. uzdevums" at bounding box center [143, 150] width 78 height 11
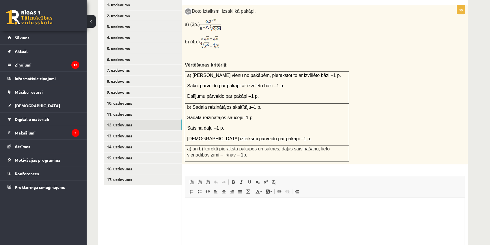
scroll to position [348, 0]
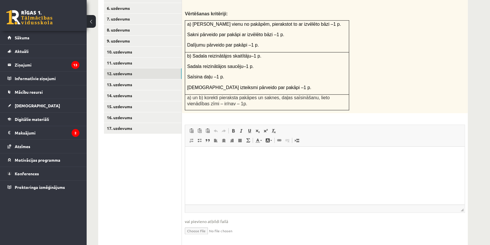
click at [203, 152] on html at bounding box center [325, 155] width 280 height 18
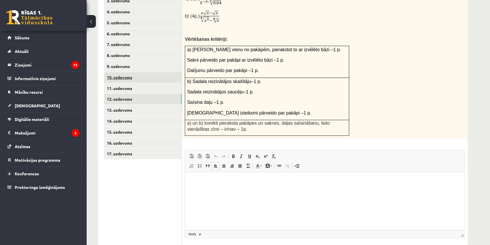
click at [136, 72] on link "10. uzdevums" at bounding box center [143, 77] width 78 height 11
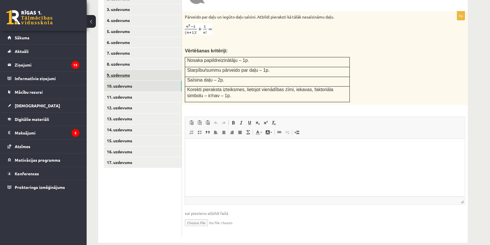
scroll to position [289, 0]
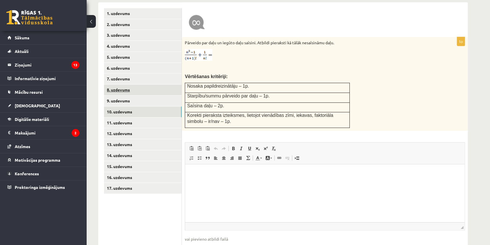
click at [132, 84] on link "8. uzdevums" at bounding box center [143, 89] width 78 height 11
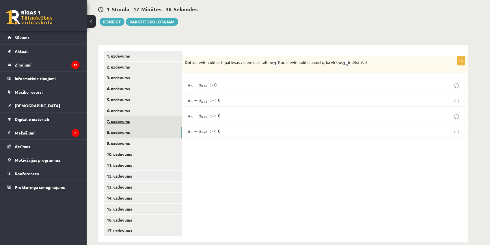
click at [135, 116] on link "7. uzdevums" at bounding box center [143, 121] width 78 height 11
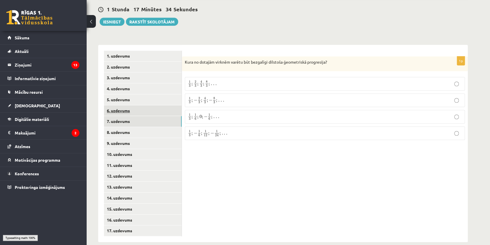
click at [136, 105] on link "6. uzdevums" at bounding box center [143, 110] width 78 height 11
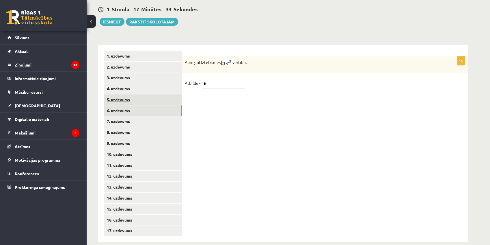
click at [137, 94] on link "5. uzdevums" at bounding box center [143, 99] width 78 height 11
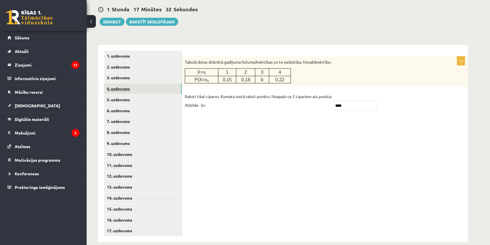
click at [138, 83] on link "4. uzdevums" at bounding box center [143, 88] width 78 height 11
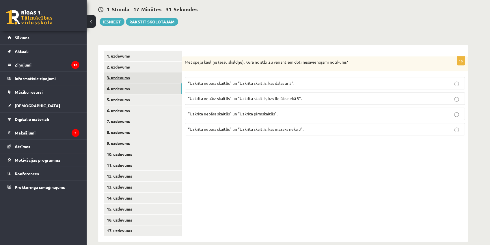
click at [139, 72] on link "3. uzdevums" at bounding box center [143, 77] width 78 height 11
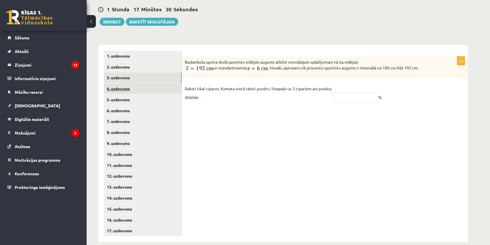
click at [136, 83] on link "4. uzdevums" at bounding box center [143, 88] width 78 height 11
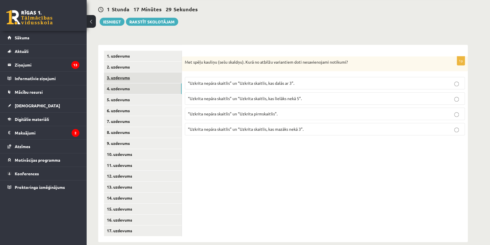
click at [142, 72] on link "3. uzdevums" at bounding box center [143, 77] width 78 height 11
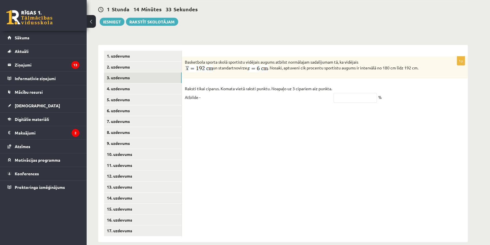
click at [408, 131] on div "1p Basketbola sporta skolā sportistu vidējais augums atbilst normālajam sadalīj…" at bounding box center [325, 143] width 286 height 197
click at [137, 72] on link "3. uzdevums" at bounding box center [143, 77] width 78 height 11
click at [138, 62] on link "2. uzdevums" at bounding box center [143, 67] width 78 height 11
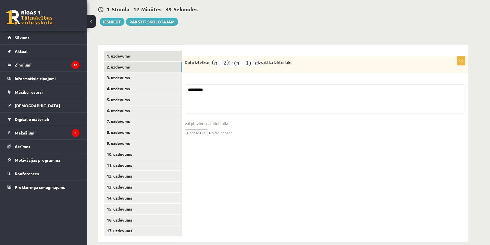
click at [141, 51] on link "1. uzdevums" at bounding box center [143, 56] width 78 height 11
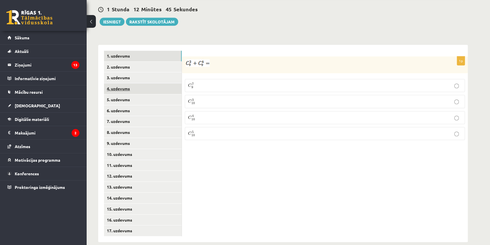
click at [142, 83] on link "4. uzdevums" at bounding box center [143, 88] width 78 height 11
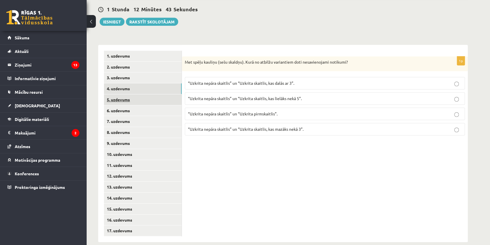
click at [144, 94] on link "5. uzdevums" at bounding box center [143, 99] width 78 height 11
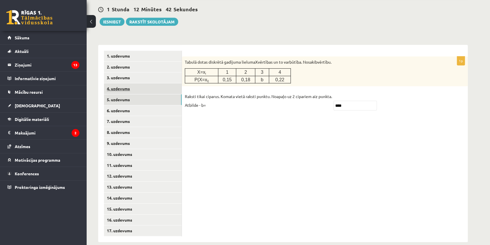
click at [144, 83] on link "4. uzdevums" at bounding box center [143, 88] width 78 height 11
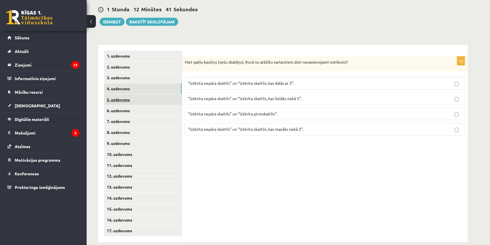
click at [142, 94] on link "5. uzdevums" at bounding box center [143, 99] width 78 height 11
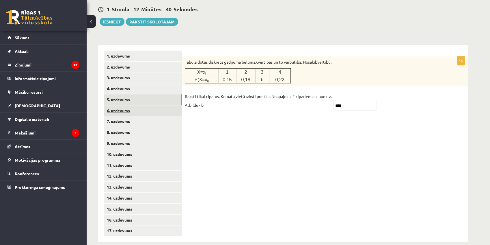
click at [144, 105] on link "6. uzdevums" at bounding box center [143, 110] width 78 height 11
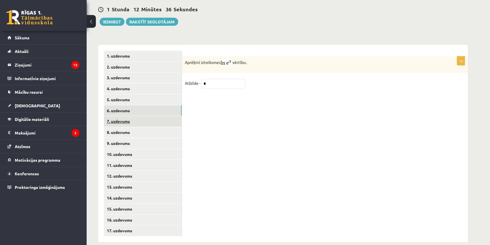
click at [140, 116] on link "7. uzdevums" at bounding box center [143, 121] width 78 height 11
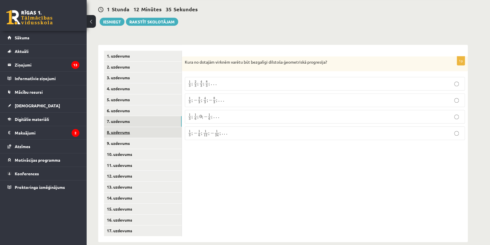
click at [142, 127] on link "8. uzdevums" at bounding box center [143, 132] width 78 height 11
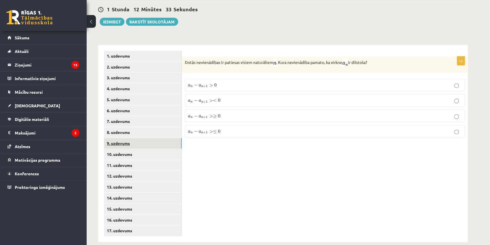
click at [141, 138] on link "9. uzdevums" at bounding box center [143, 143] width 78 height 11
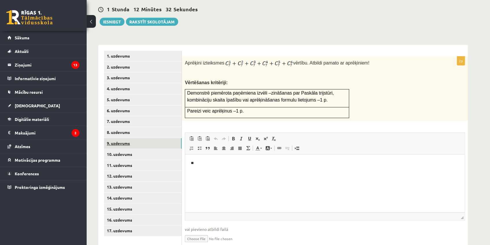
scroll to position [0, 0]
click at [142, 149] on link "10. uzdevums" at bounding box center [143, 154] width 78 height 11
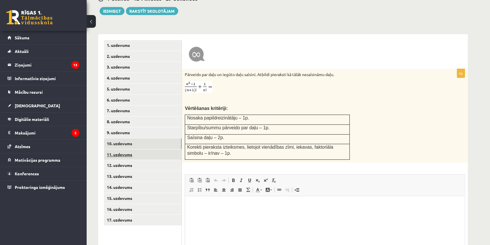
click at [144, 149] on link "11. uzdevums" at bounding box center [143, 154] width 78 height 11
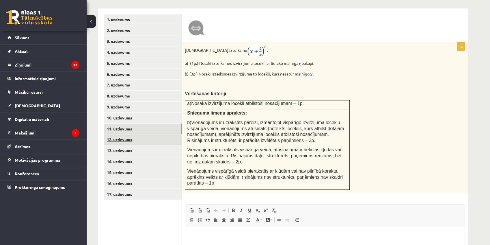
click at [149, 134] on link "12. uzdevums" at bounding box center [143, 139] width 78 height 11
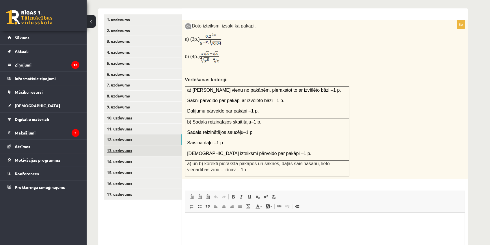
click at [134, 145] on link "13. uzdevums" at bounding box center [143, 150] width 78 height 11
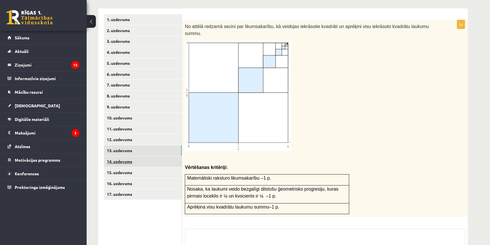
click at [132, 156] on link "14. uzdevums" at bounding box center [143, 161] width 78 height 11
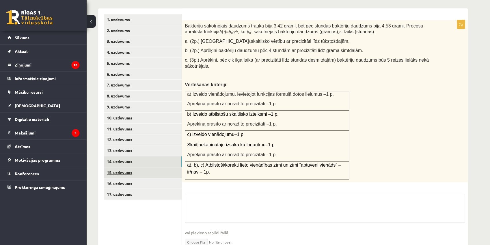
click at [128, 167] on link "15. uzdevums" at bounding box center [143, 172] width 78 height 11
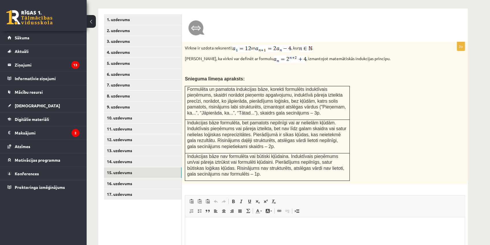
click at [381, 96] on div "Virkne ir uzdota rekurenti: un , kur . Pierādi, ka virkni var definēt ar formul…" at bounding box center [325, 113] width 286 height 142
click at [370, 116] on div "Virkne ir uzdota rekurenti: un , kur . Pierādi, ka virkni var definēt ar formul…" at bounding box center [325, 113] width 286 height 142
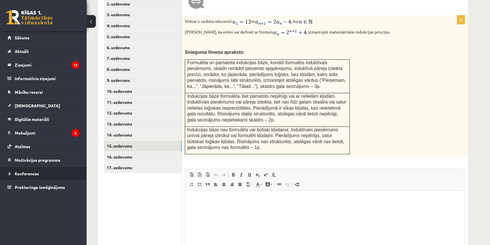
scroll to position [283, 0]
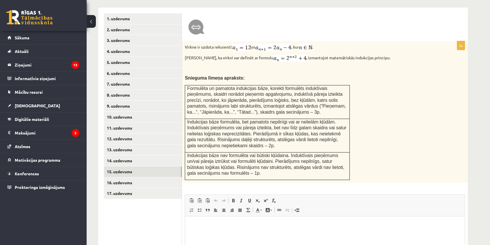
click at [391, 77] on div "Virkne ir uzdota rekurenti: un , kur . Pierādi, ka virkni var definēt ar formul…" at bounding box center [325, 112] width 286 height 142
click at [365, 94] on div "Virkne ir uzdota rekurenti: un , kur . Pierādi, ka virkni var definēt ar formul…" at bounding box center [325, 112] width 286 height 142
click at [157, 177] on link "16. uzdevums" at bounding box center [143, 182] width 78 height 11
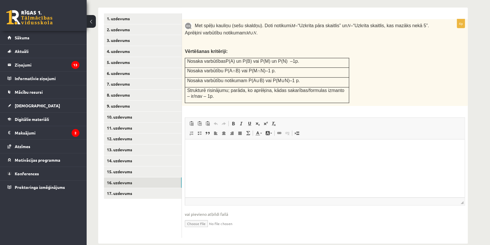
scroll to position [0, 0]
click at [131, 188] on link "17. uzdevums" at bounding box center [143, 193] width 78 height 11
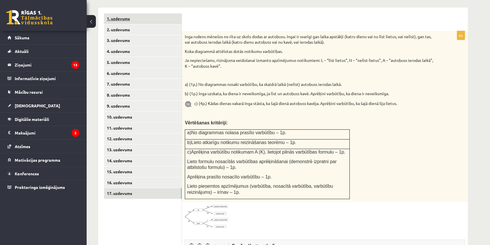
click at [133, 13] on link "1. uzdevums" at bounding box center [143, 18] width 78 height 11
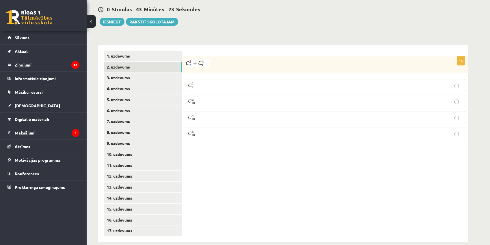
click at [142, 62] on link "2. uzdevums" at bounding box center [143, 67] width 78 height 11
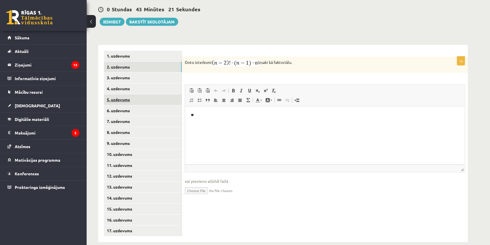
scroll to position [0, 0]
click at [143, 72] on link "3. uzdevums" at bounding box center [143, 77] width 78 height 11
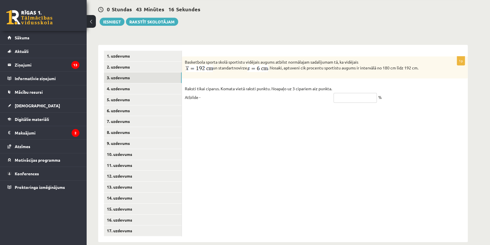
click at [339, 93] on input "text" at bounding box center [355, 98] width 43 height 10
click at [337, 123] on div "1p Basketbola sporta skolā sportistu vidējais augums atbilst normālajam sadalīj…" at bounding box center [325, 143] width 286 height 197
click at [261, 71] on div "1p Basketbola sporta skolā sportistu vidējais augums atbilst normālajam sadalīj…" at bounding box center [325, 82] width 286 height 52
drag, startPoint x: 359, startPoint y: 86, endPoint x: 355, endPoint y: 88, distance: 5.0
click at [359, 93] on input "text" at bounding box center [355, 98] width 43 height 10
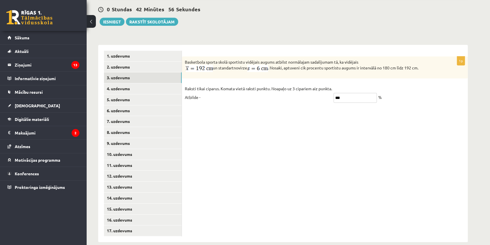
type input "***"
click at [355, 67] on div "Basketbola sporta skolā sportistu vidējais augums atbilst normālajam sadalījuma…" at bounding box center [325, 67] width 286 height 22
click at [268, 65] on div "Basketbola sporta skolā sportistu vidējais augums atbilst normālajam sadalījuma…" at bounding box center [325, 67] width 286 height 22
click at [143, 83] on link "4. uzdevums" at bounding box center [143, 88] width 78 height 11
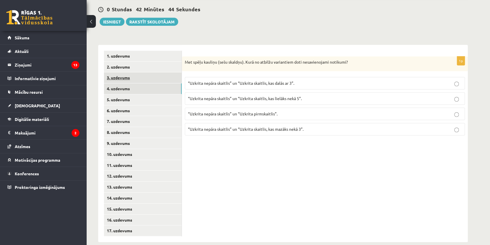
click at [145, 72] on link "3. uzdevums" at bounding box center [143, 77] width 78 height 11
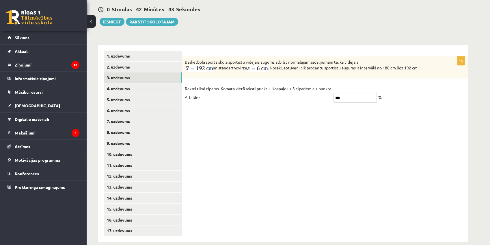
drag, startPoint x: 337, startPoint y: 91, endPoint x: 326, endPoint y: 96, distance: 12.4
click at [321, 94] on fieldset "Raksti tikai ciparus. Komata vietā raksti punktu. Noapaļo uz 3 cipariem aiz pun…" at bounding box center [325, 94] width 280 height 21
type input "*"
click at [153, 83] on link "4. uzdevums" at bounding box center [143, 88] width 78 height 11
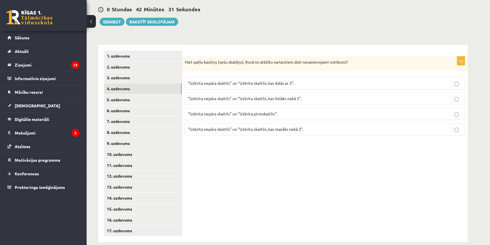
click at [278, 96] on span "“Uzkrita nepāra skaitlis” un “Uzkrita skaitlis, kas lielāks nekā 5”." at bounding box center [245, 98] width 114 height 5
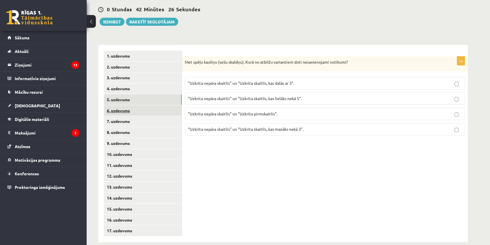
click at [165, 105] on link "6. uzdevums" at bounding box center [143, 110] width 78 height 11
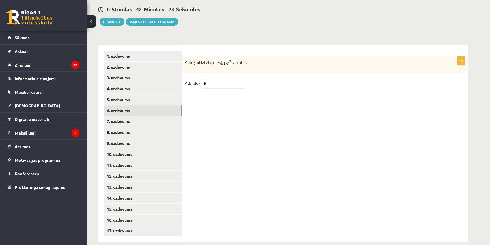
drag, startPoint x: 227, startPoint y: 51, endPoint x: 228, endPoint y: 57, distance: 5.3
click at [227, 59] on img at bounding box center [227, 62] width 12 height 7
click at [117, 116] on link "7. uzdevums" at bounding box center [143, 121] width 78 height 11
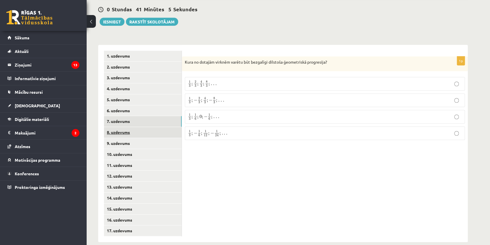
click at [158, 127] on link "8. uzdevums" at bounding box center [143, 132] width 78 height 11
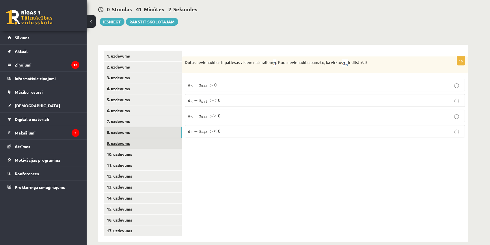
click at [143, 138] on link "9. uzdevums" at bounding box center [143, 143] width 78 height 11
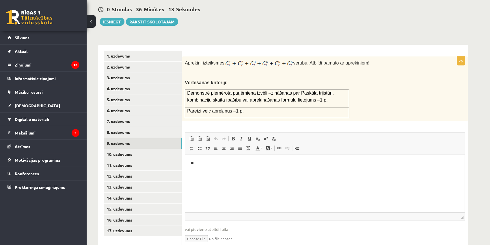
click at [198, 166] on p "**" at bounding box center [325, 163] width 268 height 6
click at [125, 149] on link "10. uzdevums" at bounding box center [143, 154] width 78 height 11
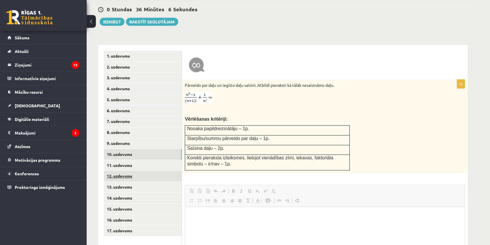
scroll to position [272, 0]
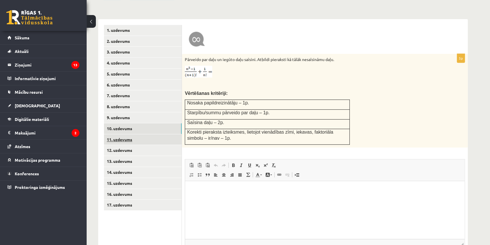
click at [126, 134] on link "11. uzdevums" at bounding box center [143, 139] width 78 height 11
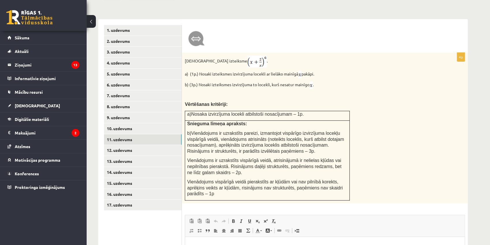
scroll to position [0, 0]
click at [153, 145] on link "12. uzdevums" at bounding box center [143, 150] width 78 height 11
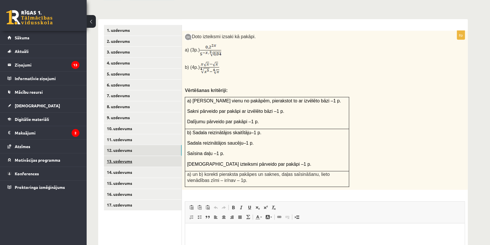
click at [132, 156] on link "13. uzdevums" at bounding box center [143, 161] width 78 height 11
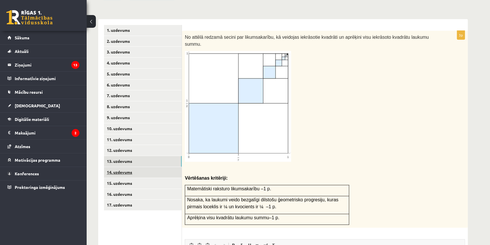
click at [151, 167] on link "14. uzdevums" at bounding box center [143, 172] width 78 height 11
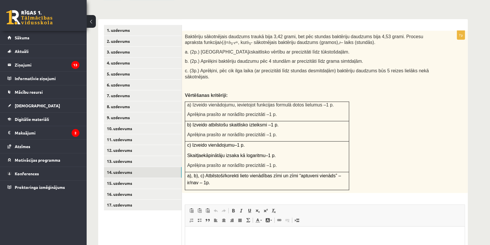
scroll to position [298, 0]
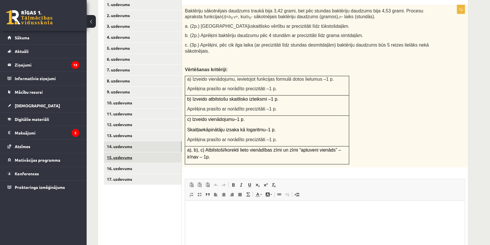
click at [140, 152] on link "15. uzdevums" at bounding box center [143, 157] width 78 height 11
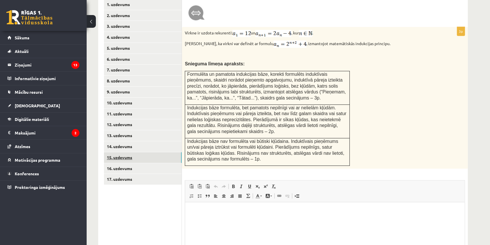
scroll to position [0, 0]
click at [142, 163] on link "16. uzdevums" at bounding box center [143, 168] width 78 height 11
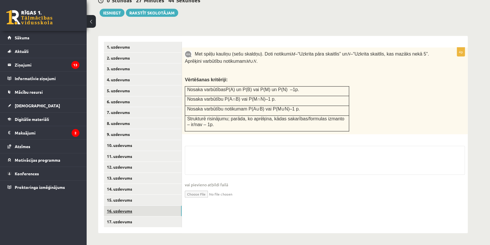
scroll to position [246, 0]
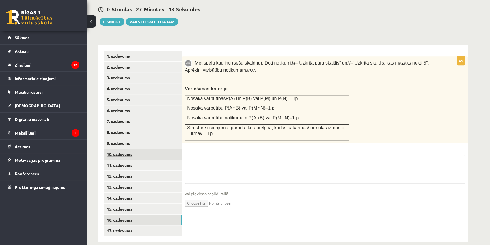
click at [142, 150] on link "10. uzdevums" at bounding box center [143, 154] width 78 height 11
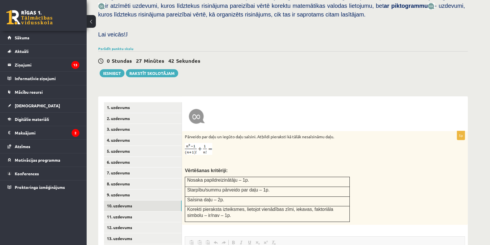
scroll to position [0, 0]
drag, startPoint x: 136, startPoint y: 52, endPoint x: 147, endPoint y: 53, distance: 10.5
click at [200, 108] on img at bounding box center [196, 116] width 17 height 17
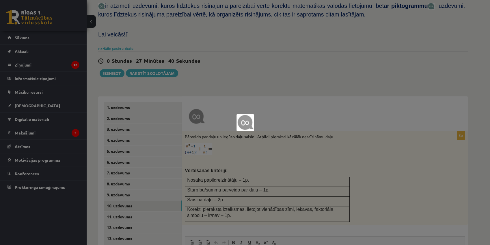
click at [244, 84] on div at bounding box center [245, 122] width 490 height 245
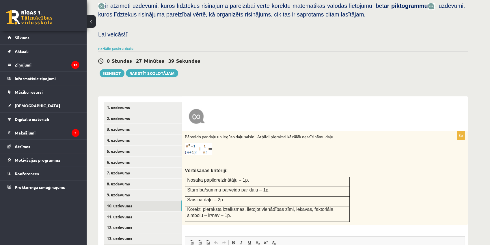
scroll to position [272, 0]
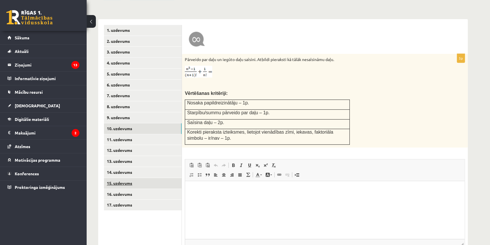
click at [132, 178] on link "15. uzdevums" at bounding box center [143, 183] width 78 height 11
click at [131, 167] on link "14. uzdevums" at bounding box center [143, 172] width 78 height 11
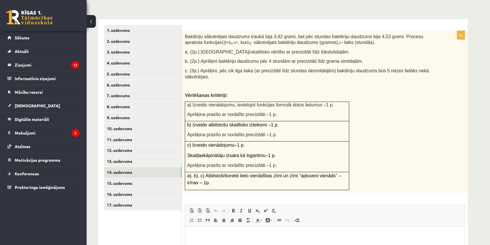
scroll to position [0, 0]
click at [249, 86] on div "Baktēriju sākotnējais daudzums traukā bija 3,42 grami, bet pēc stundas baktērij…" at bounding box center [325, 112] width 286 height 162
click at [124, 178] on link "15. uzdevums" at bounding box center [143, 183] width 78 height 11
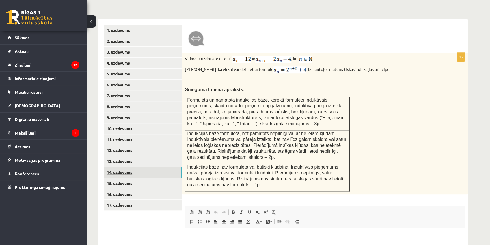
click at [132, 167] on link "14. uzdevums" at bounding box center [143, 172] width 78 height 11
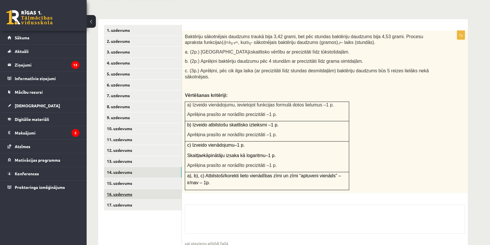
click at [127, 189] on link "16. uzdevums" at bounding box center [143, 194] width 78 height 11
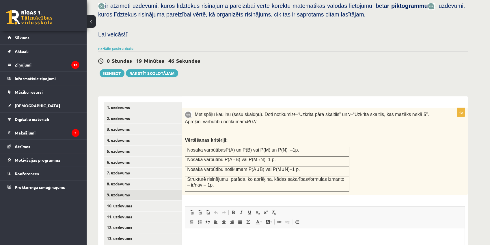
scroll to position [221, 0]
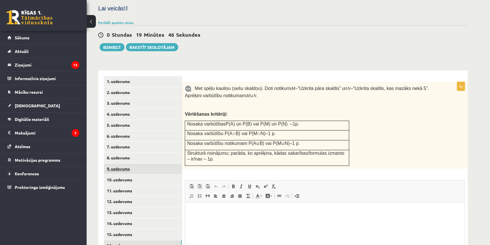
click at [134, 163] on link "9. uzdevums" at bounding box center [143, 168] width 78 height 11
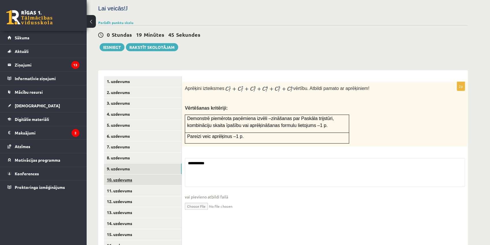
click at [129, 174] on link "10. uzdevums" at bounding box center [143, 179] width 78 height 11
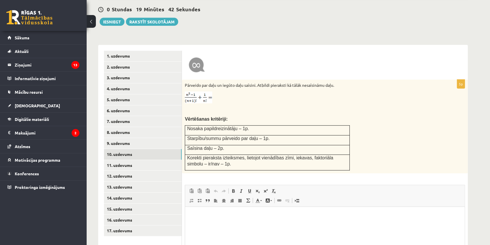
scroll to position [272, 0]
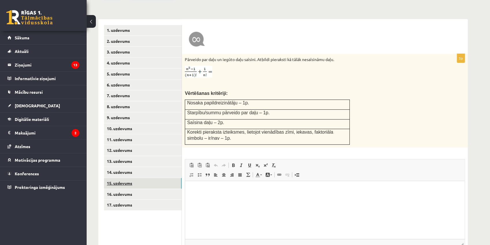
click at [111, 178] on link "15. uzdevums" at bounding box center [143, 183] width 78 height 11
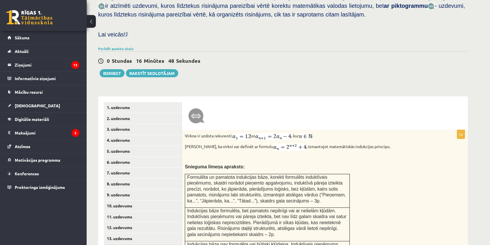
scroll to position [246, 0]
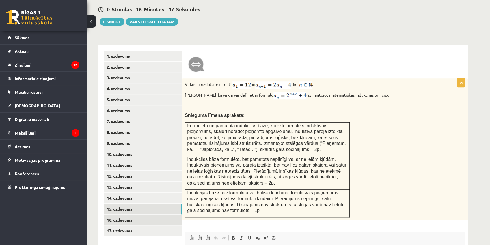
click at [128, 214] on link "16. uzdevums" at bounding box center [143, 219] width 78 height 11
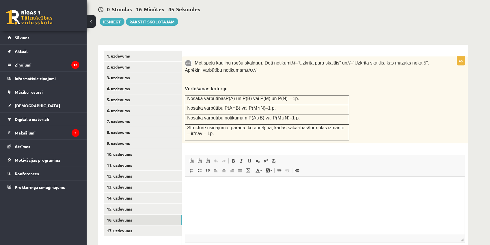
scroll to position [0, 0]
click at [141, 203] on link "15. uzdevums" at bounding box center [143, 208] width 78 height 11
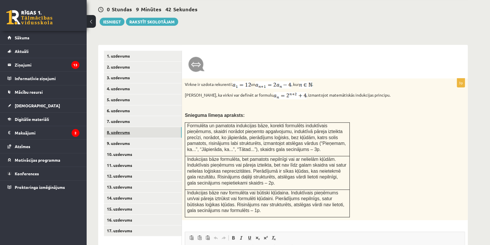
drag, startPoint x: 124, startPoint y: 127, endPoint x: 127, endPoint y: 136, distance: 9.2
click at [124, 127] on link "8. uzdevums" at bounding box center [143, 132] width 78 height 11
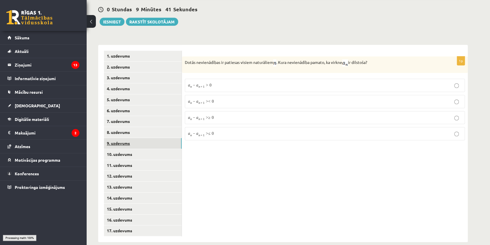
click at [127, 138] on link "9. uzdevums" at bounding box center [143, 143] width 78 height 11
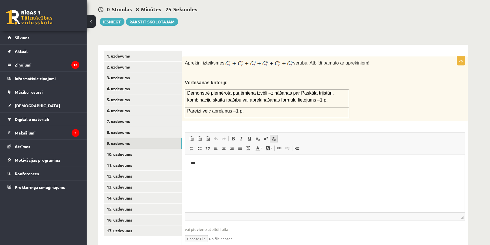
scroll to position [260, 0]
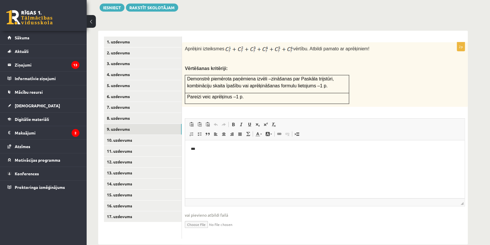
type input "**********"
click at [206, 230] on link "Iesniegtā atbilde" at bounding box center [200, 233] width 31 height 6
click at [135, 135] on link "10. uzdevums" at bounding box center [143, 140] width 78 height 11
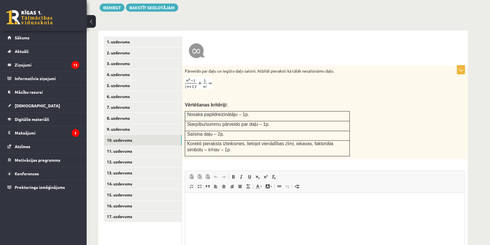
scroll to position [0, 0]
click at [124, 156] on link "12. uzdevums" at bounding box center [143, 161] width 78 height 11
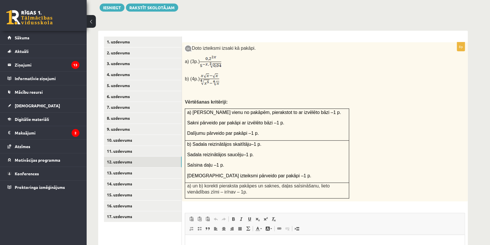
scroll to position [337, 0]
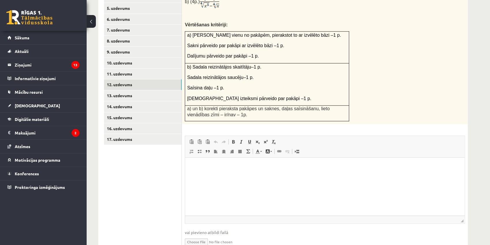
type input "**********"
click at [120, 112] on link "15. uzdevums" at bounding box center [143, 117] width 78 height 11
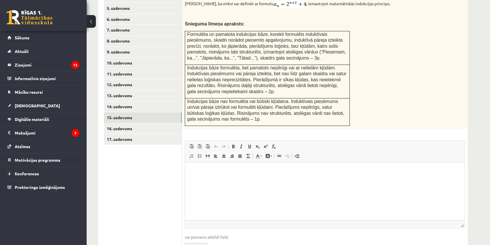
scroll to position [0, 0]
type input "**********"
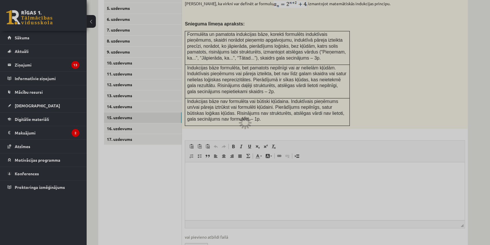
scroll to position [361, 0]
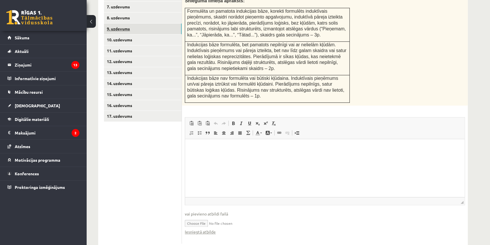
click at [122, 24] on link "9. uzdevums" at bounding box center [143, 28] width 78 height 11
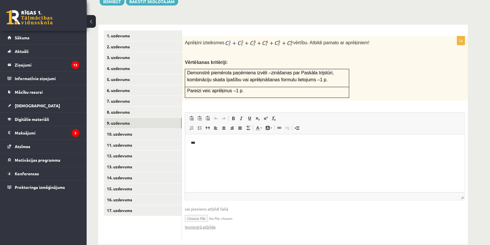
scroll to position [0, 0]
click at [124, 194] on link "16. uzdevums" at bounding box center [143, 199] width 78 height 11
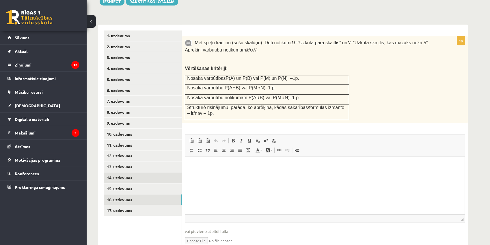
click at [120, 172] on link "14. uzdevums" at bounding box center [143, 177] width 78 height 11
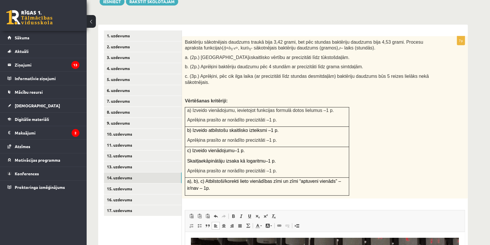
scroll to position [351, 0]
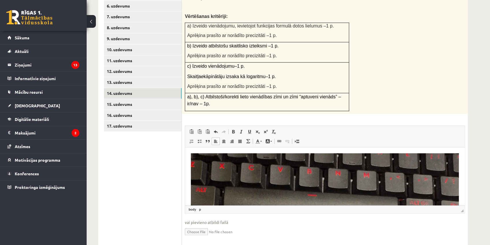
drag, startPoint x: 507, startPoint y: 261, endPoint x: 281, endPoint y: 169, distance: 243.6
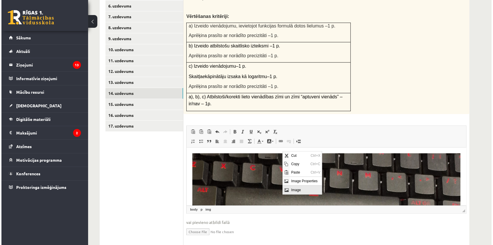
scroll to position [0, 0]
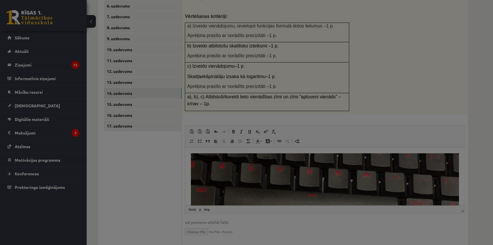
select select
type input "***"
type input "****"
select select "****"
type input "*"
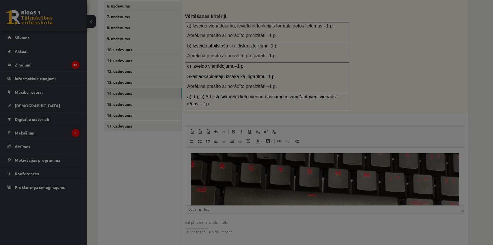
type input "*"
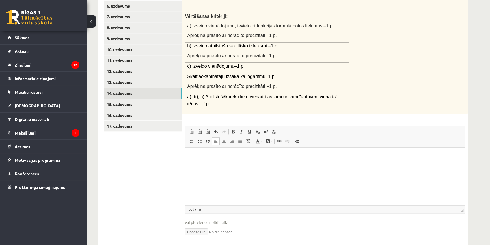
type input "**********"
click at [126, 110] on link "16. uzdevums" at bounding box center [143, 115] width 78 height 11
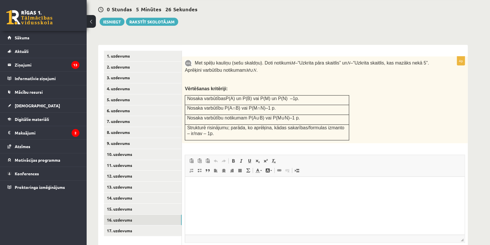
scroll to position [272, 0]
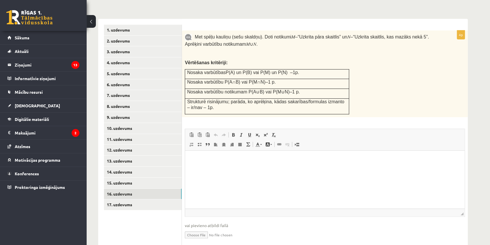
type input "**********"
click at [124, 166] on link "14. uzdevums" at bounding box center [143, 171] width 78 height 11
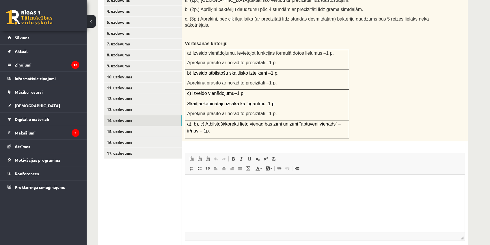
scroll to position [356, 0]
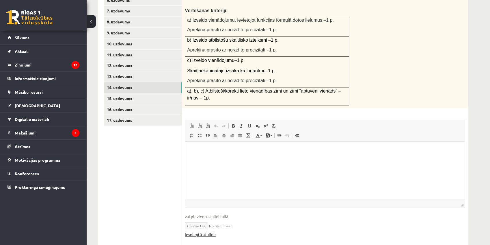
click at [200, 231] on link "Iesniegtā atbilde" at bounding box center [200, 234] width 31 height 6
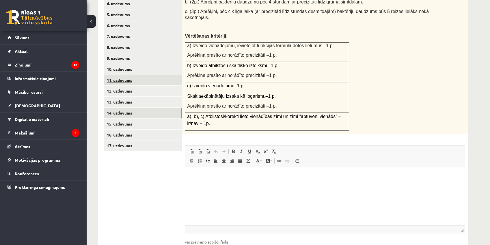
click at [125, 75] on link "11. uzdevums" at bounding box center [143, 80] width 78 height 11
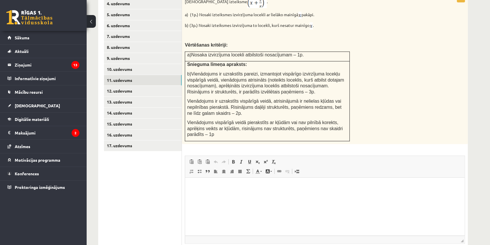
scroll to position [0, 0]
click at [135, 86] on link "12. uzdevums" at bounding box center [143, 91] width 78 height 11
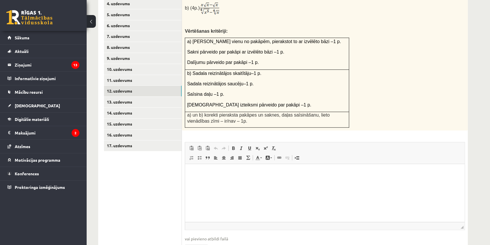
scroll to position [356, 0]
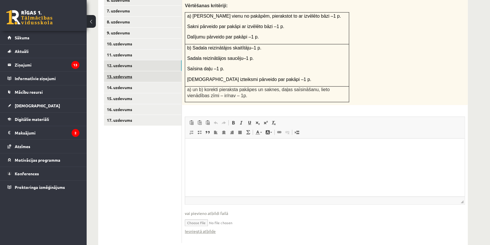
click at [127, 71] on link "13. uzdevums" at bounding box center [143, 76] width 78 height 11
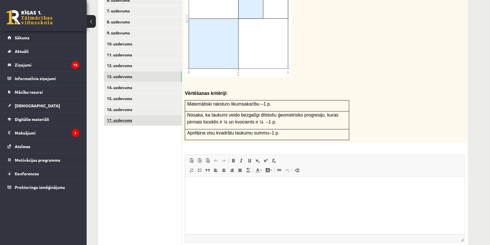
scroll to position [0, 0]
click at [122, 115] on link "17. uzdevums" at bounding box center [143, 120] width 78 height 11
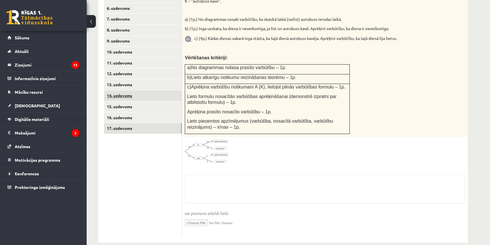
click at [128, 90] on link "14. uzdevums" at bounding box center [143, 95] width 78 height 11
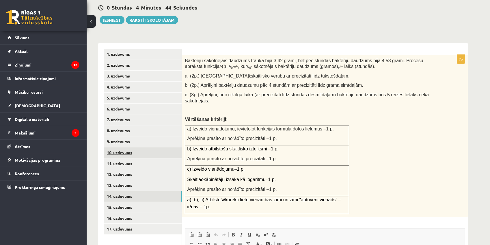
click at [125, 147] on link "10. uzdevums" at bounding box center [143, 152] width 78 height 11
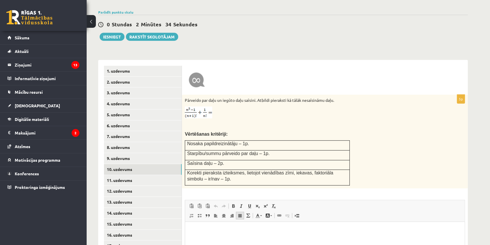
scroll to position [283, 0]
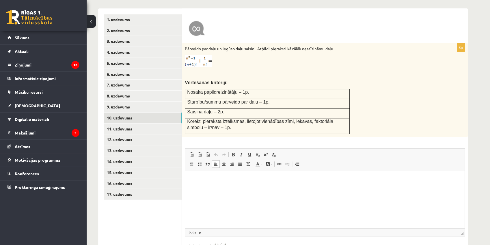
drag, startPoint x: 224, startPoint y: 221, endPoint x: 224, endPoint y: 213, distance: 8.4
click at [225, 188] on html at bounding box center [325, 179] width 280 height 18
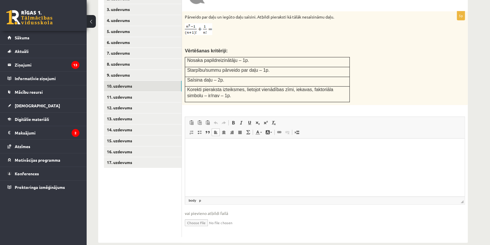
type input "**********"
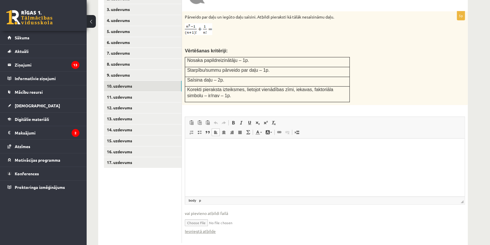
scroll to position [320, 0]
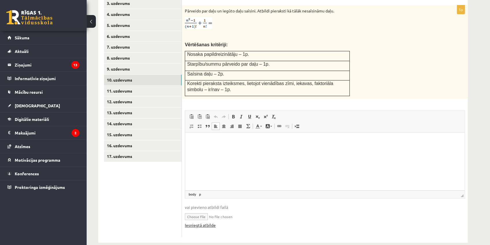
click at [202, 222] on link "Iesniegtā atbilde" at bounding box center [200, 225] width 31 height 6
drag, startPoint x: 224, startPoint y: 207, endPoint x: 218, endPoint y: 212, distance: 8.4
click at [218, 212] on input "file" at bounding box center [325, 216] width 280 height 12
type input "**********"
click at [198, 222] on link "Iesniegtā atbilde" at bounding box center [200, 225] width 31 height 6
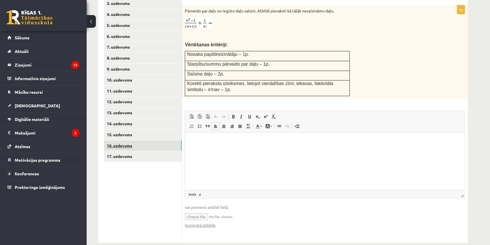
click at [122, 140] on link "16. uzdevums" at bounding box center [143, 145] width 78 height 11
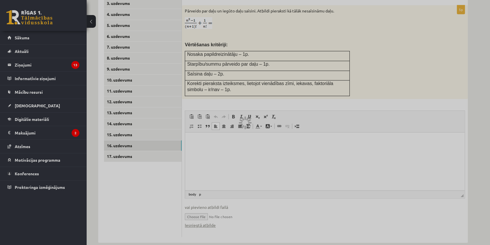
scroll to position [246, 0]
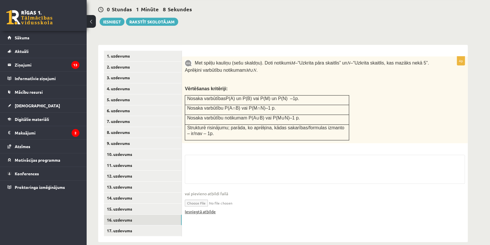
click at [210, 208] on link "Iesniegtā atbilde" at bounding box center [200, 211] width 31 height 6
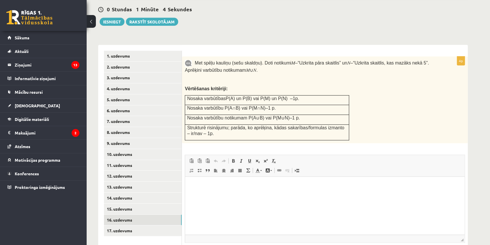
scroll to position [0, 0]
click at [118, 203] on link "15. uzdevums" at bounding box center [143, 208] width 78 height 11
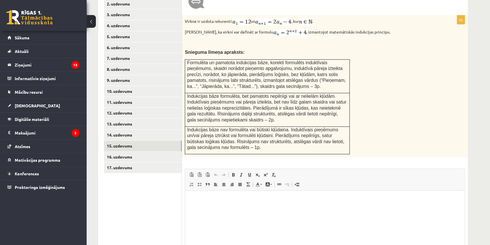
scroll to position [367, 0]
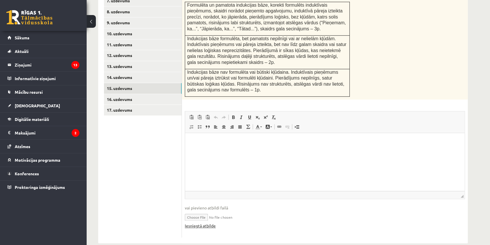
click at [205, 222] on link "Iesniegtā atbilde" at bounding box center [200, 225] width 31 height 6
type input "**********"
click at [199, 140] on p "Editor, wiswyg-editor-user-answer-47433801762980" at bounding box center [325, 142] width 268 height 6
type input "**********"
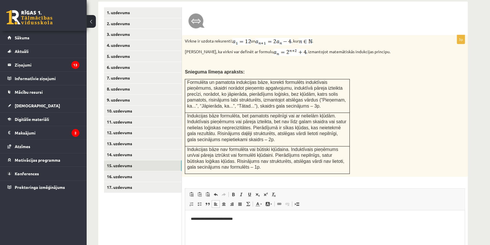
scroll to position [238, 0]
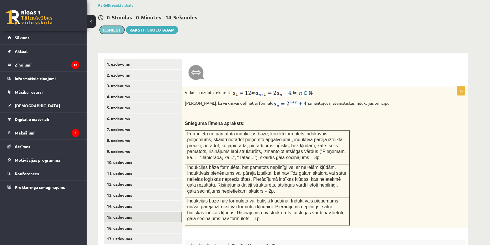
click at [116, 26] on button "Iesniegt" at bounding box center [112, 30] width 25 height 8
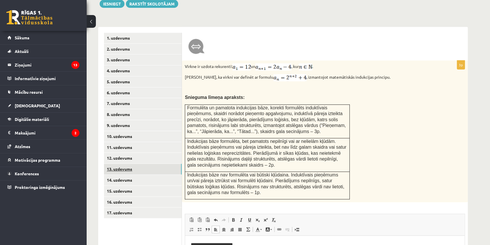
click at [128, 164] on link "13. uzdevums" at bounding box center [143, 169] width 78 height 11
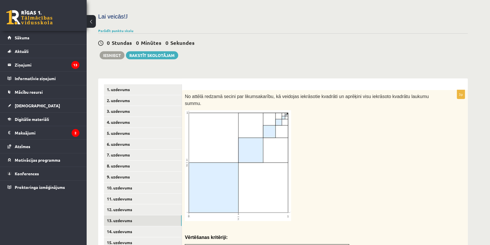
scroll to position [0, 0]
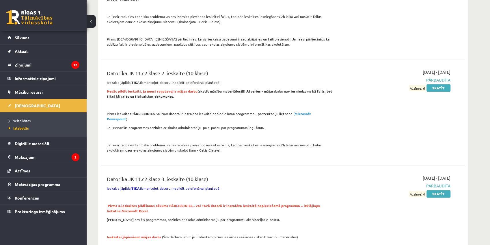
scroll to position [488, 0]
